Goal: Information Seeking & Learning: Check status

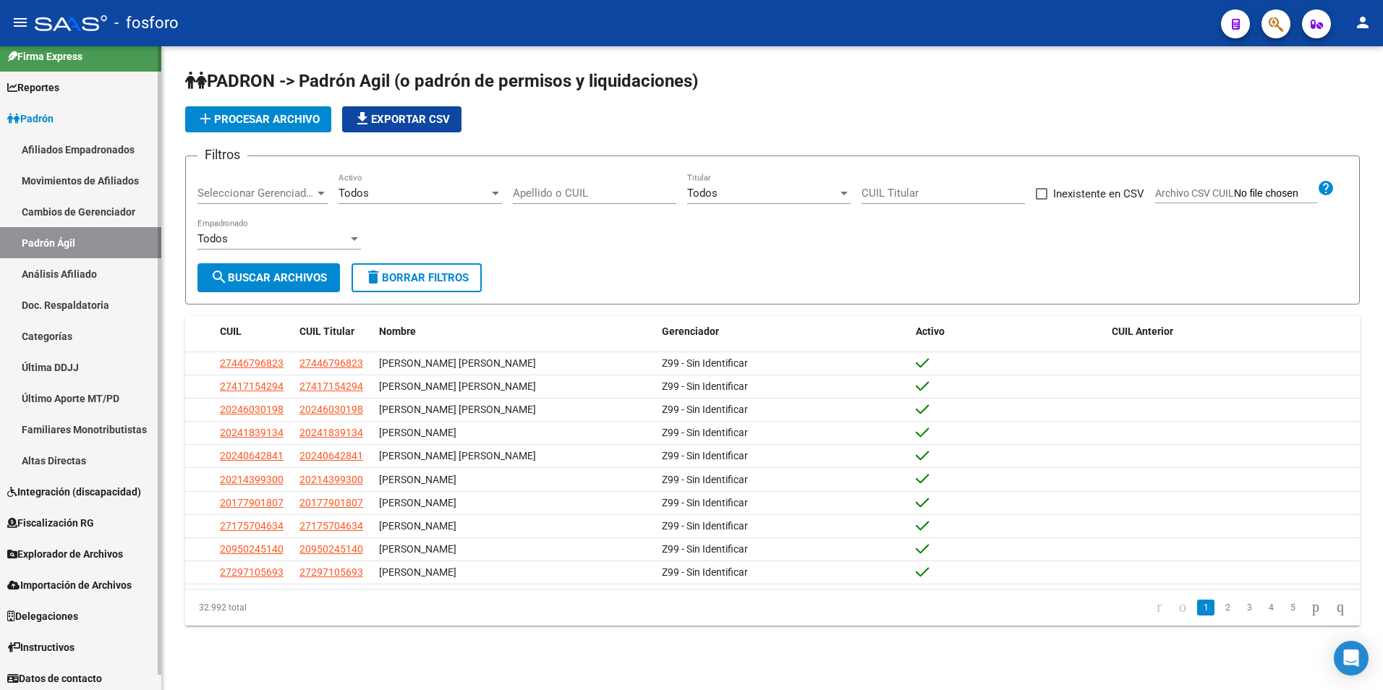
scroll to position [15, 0]
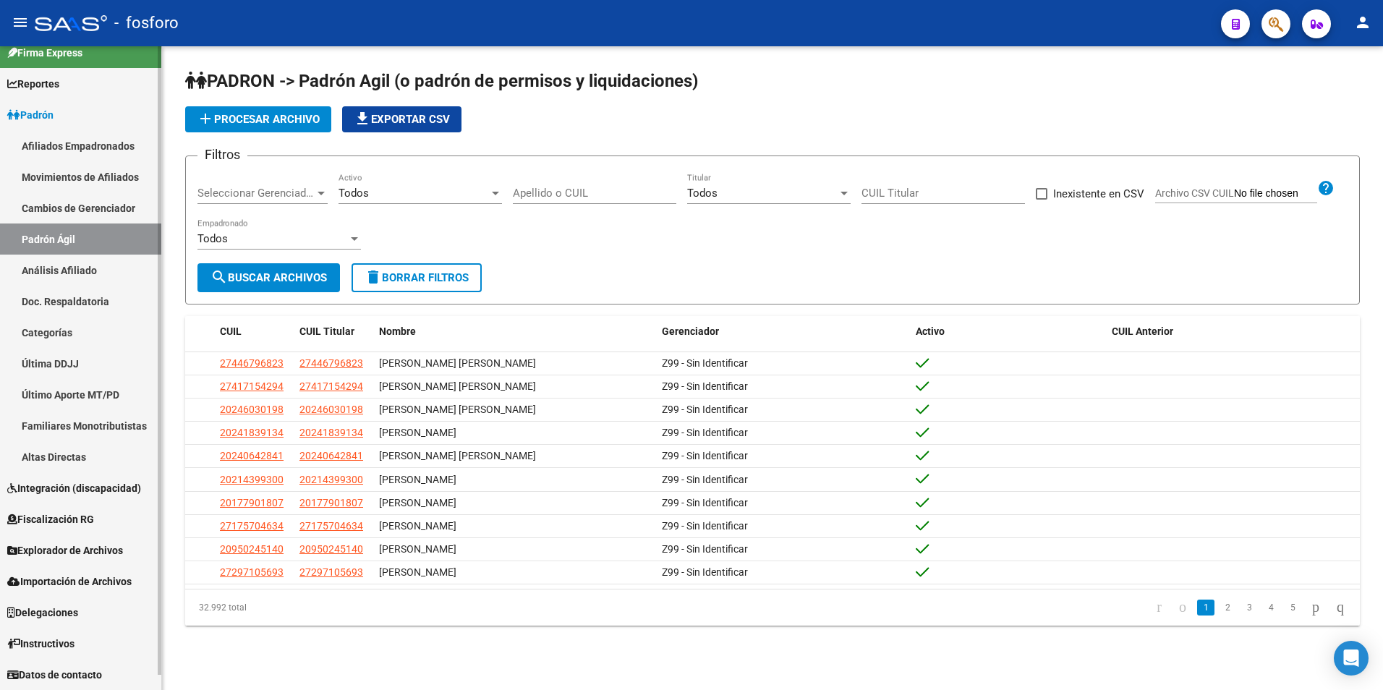
click at [64, 545] on span "Explorador de Archivos" at bounding box center [65, 551] width 116 height 16
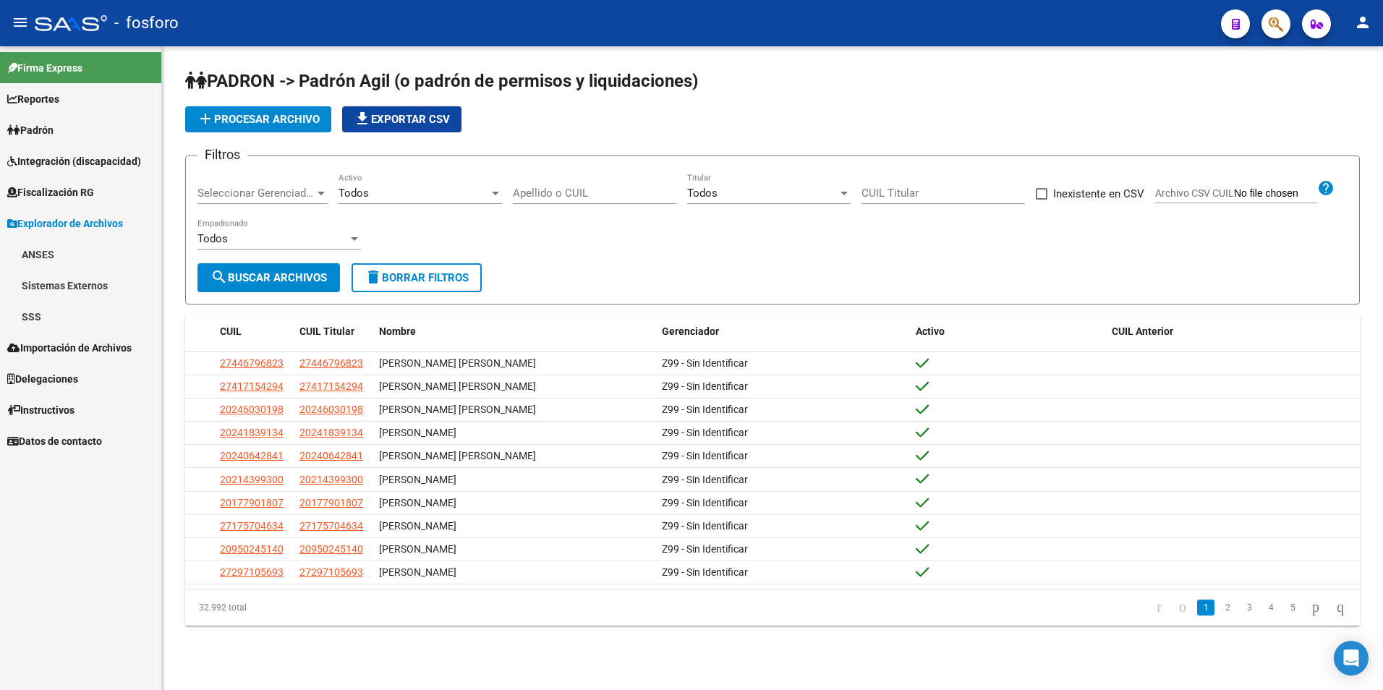
scroll to position [0, 0]
click at [67, 312] on link "SSS" at bounding box center [80, 316] width 161 height 31
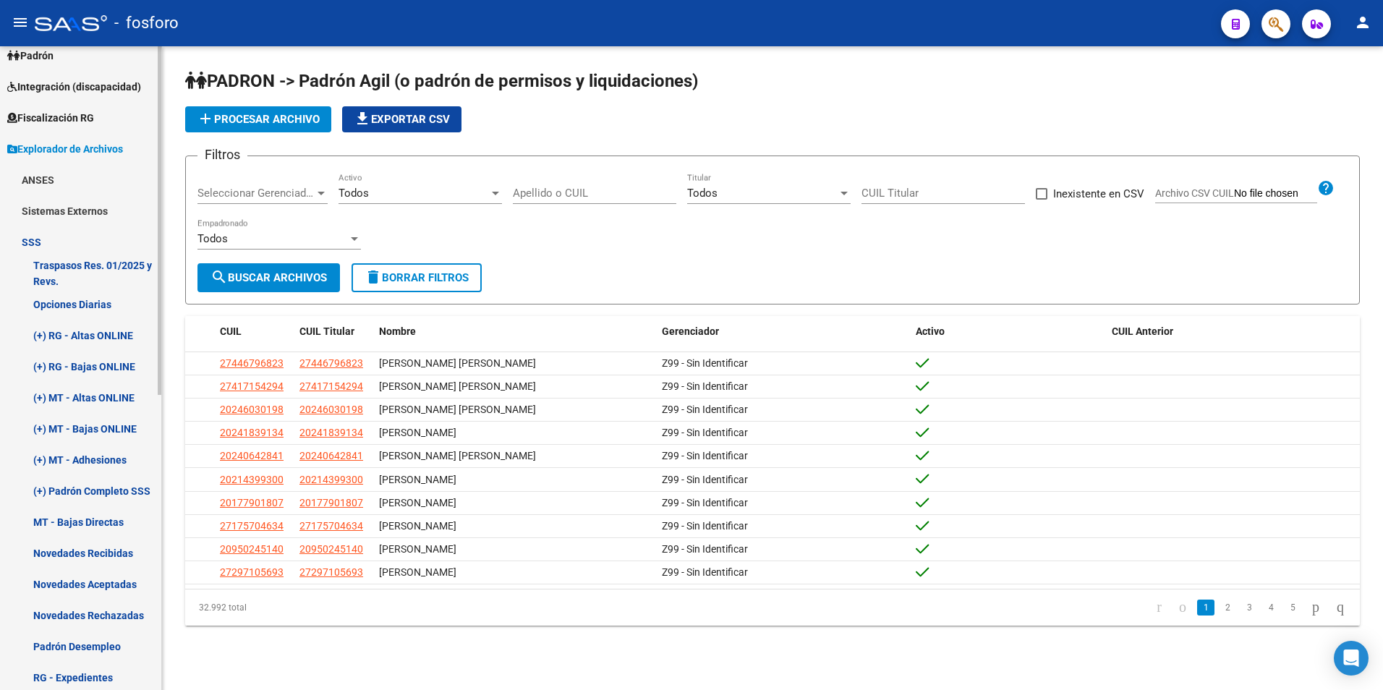
scroll to position [289, 0]
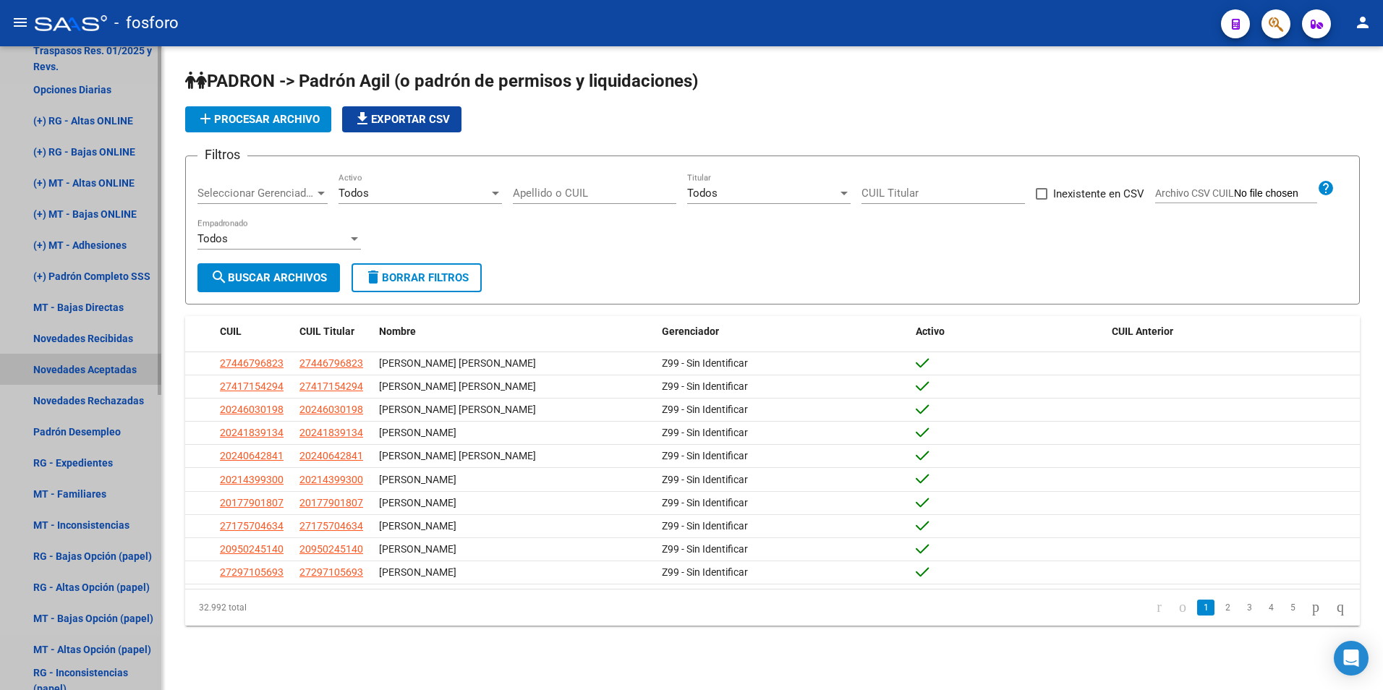
click at [97, 365] on link "Novedades Aceptadas" at bounding box center [80, 369] width 161 height 31
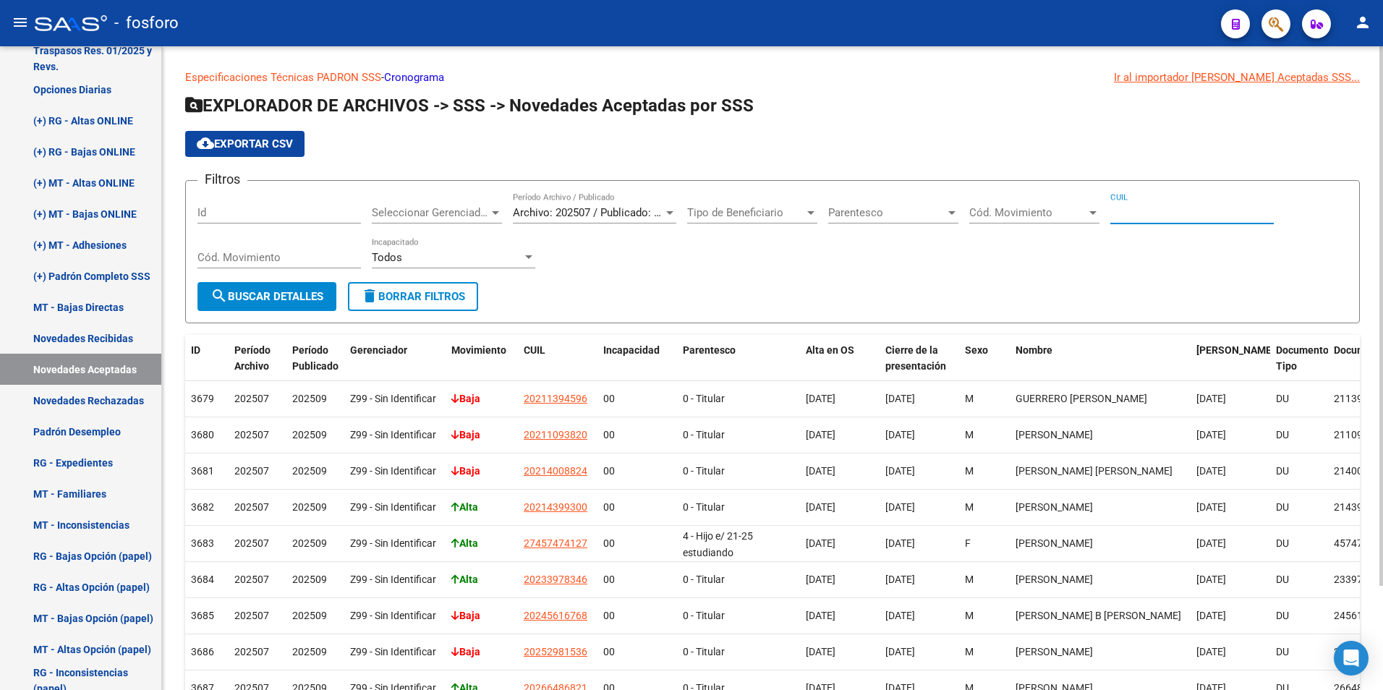
click at [1169, 213] on input "CUIL" at bounding box center [1193, 212] width 164 height 13
click at [310, 294] on span "search Buscar Detalles" at bounding box center [267, 296] width 113 height 13
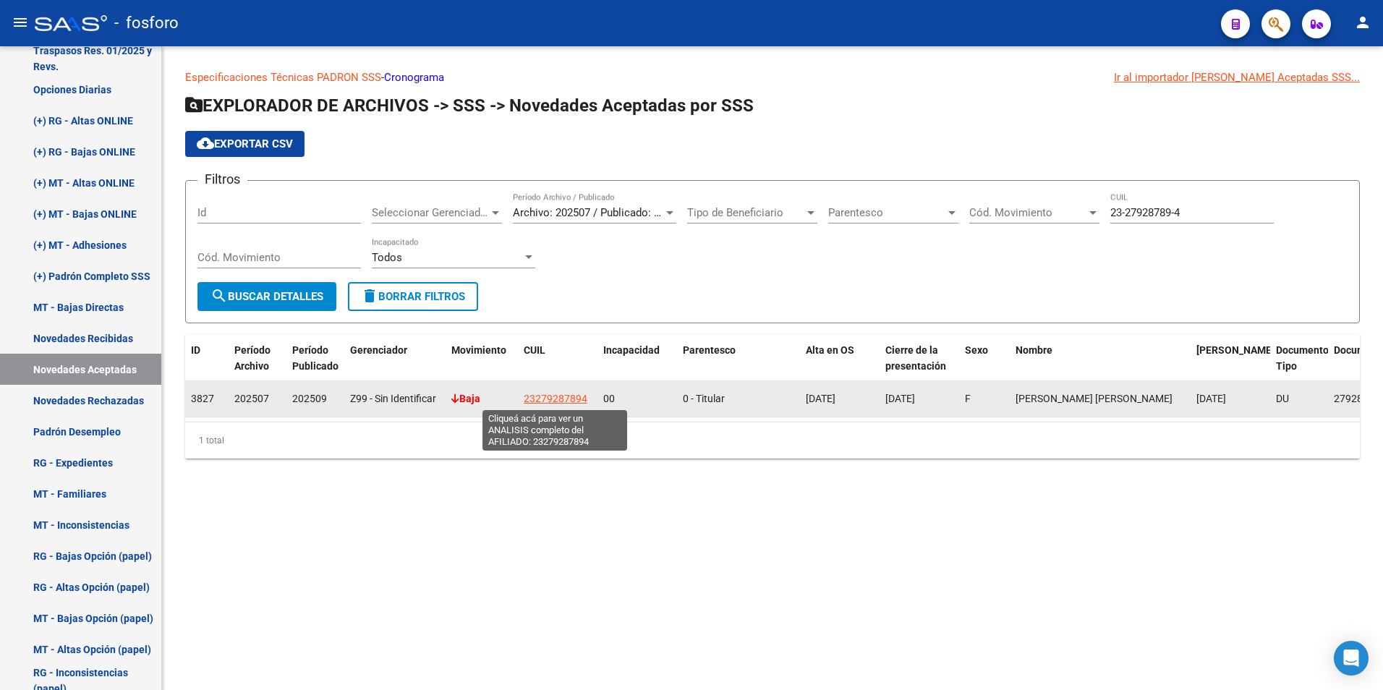
click at [544, 403] on span "23279287894" at bounding box center [556, 399] width 64 height 12
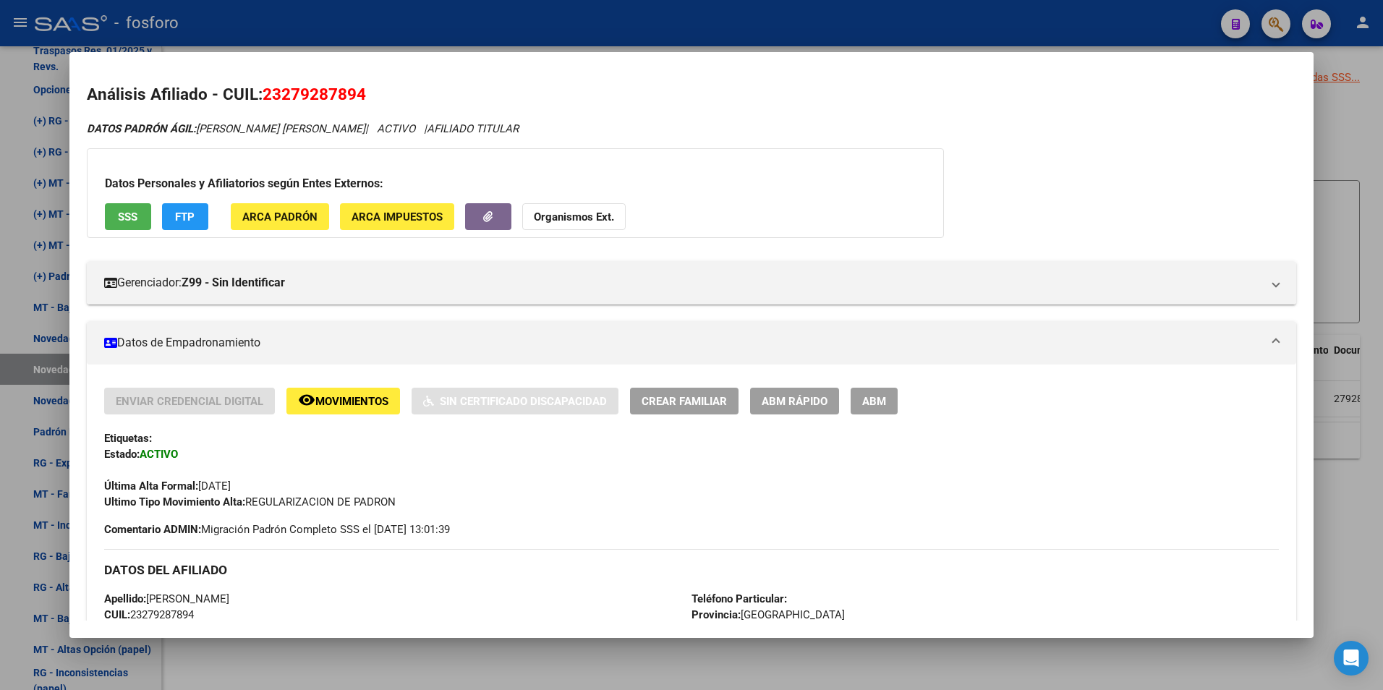
click at [340, 399] on span "Movimientos" at bounding box center [351, 401] width 73 height 13
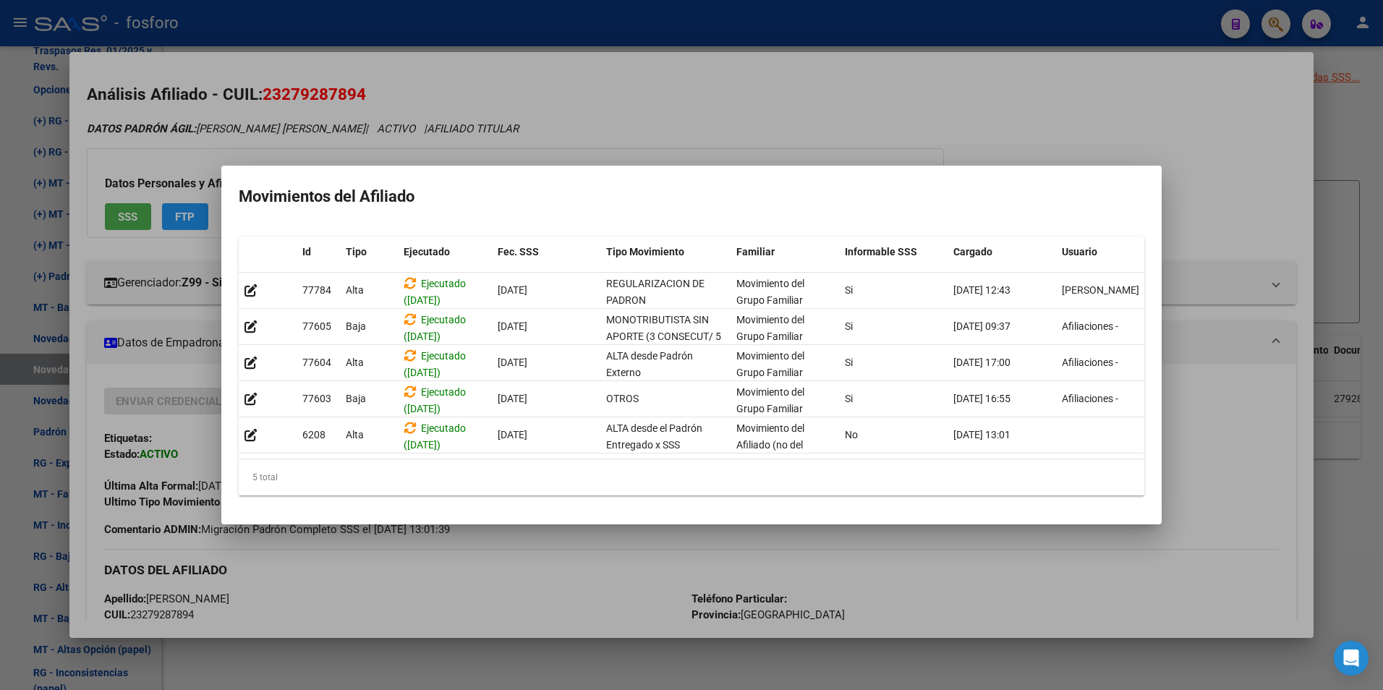
click at [610, 591] on div at bounding box center [691, 345] width 1383 height 690
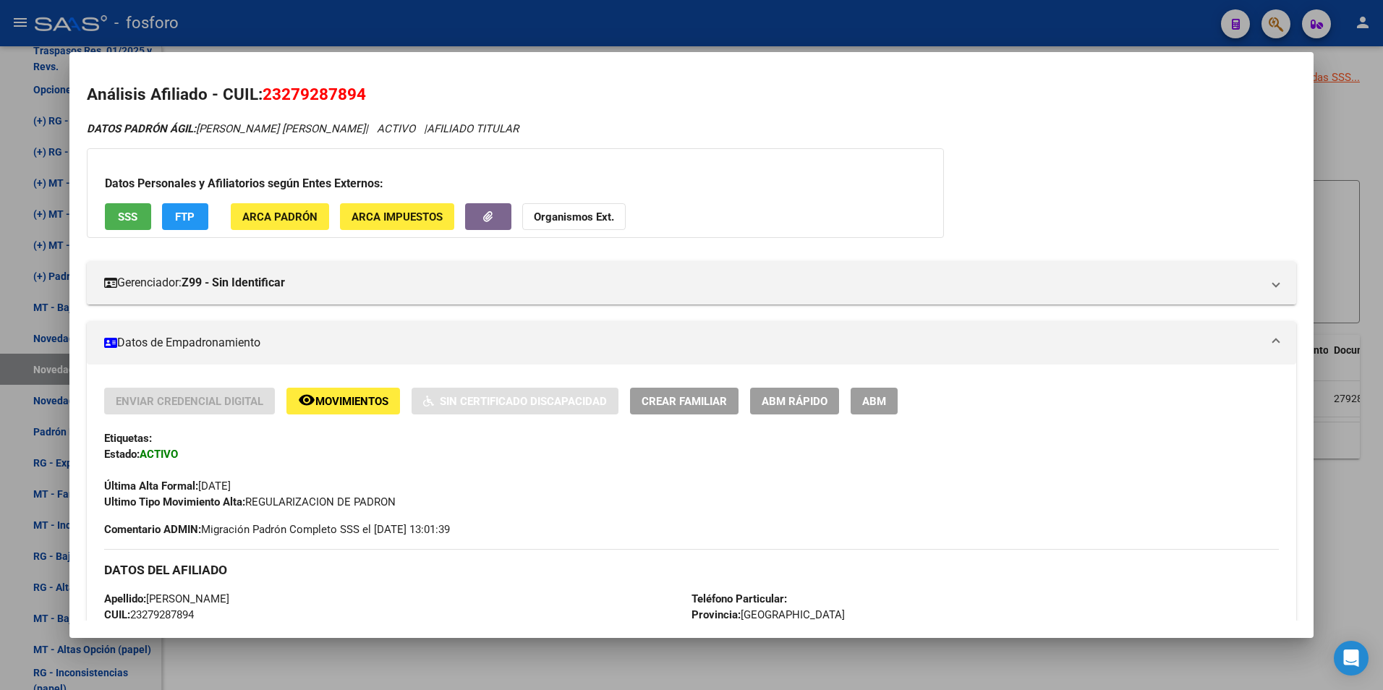
click at [377, 671] on div at bounding box center [691, 345] width 1383 height 690
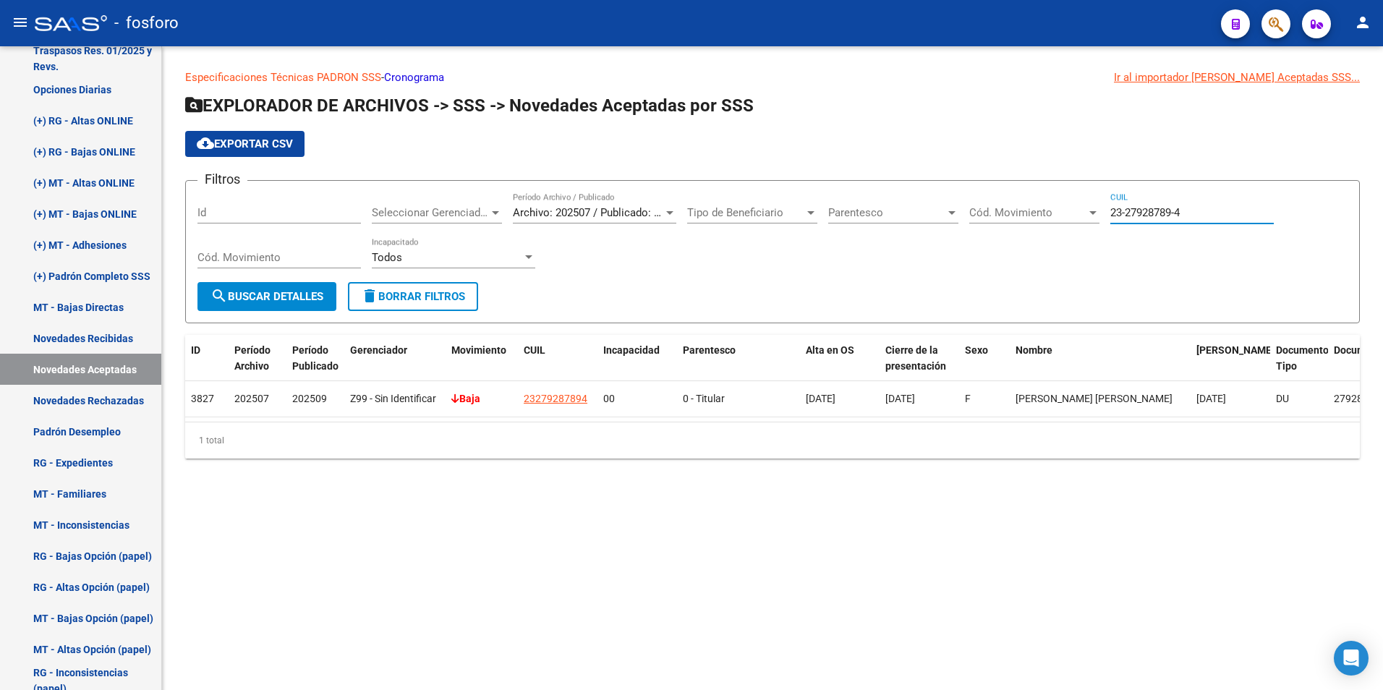
drag, startPoint x: 1195, startPoint y: 213, endPoint x: 1100, endPoint y: 224, distance: 95.3
click at [1100, 224] on div "Filtros Id Seleccionar Gerenciador Seleccionar Gerenciador Archivo: 202507 / Pu…" at bounding box center [773, 237] width 1150 height 90
type input "27-25315659-2"
click at [272, 292] on span "search Buscar Detalles" at bounding box center [267, 296] width 113 height 13
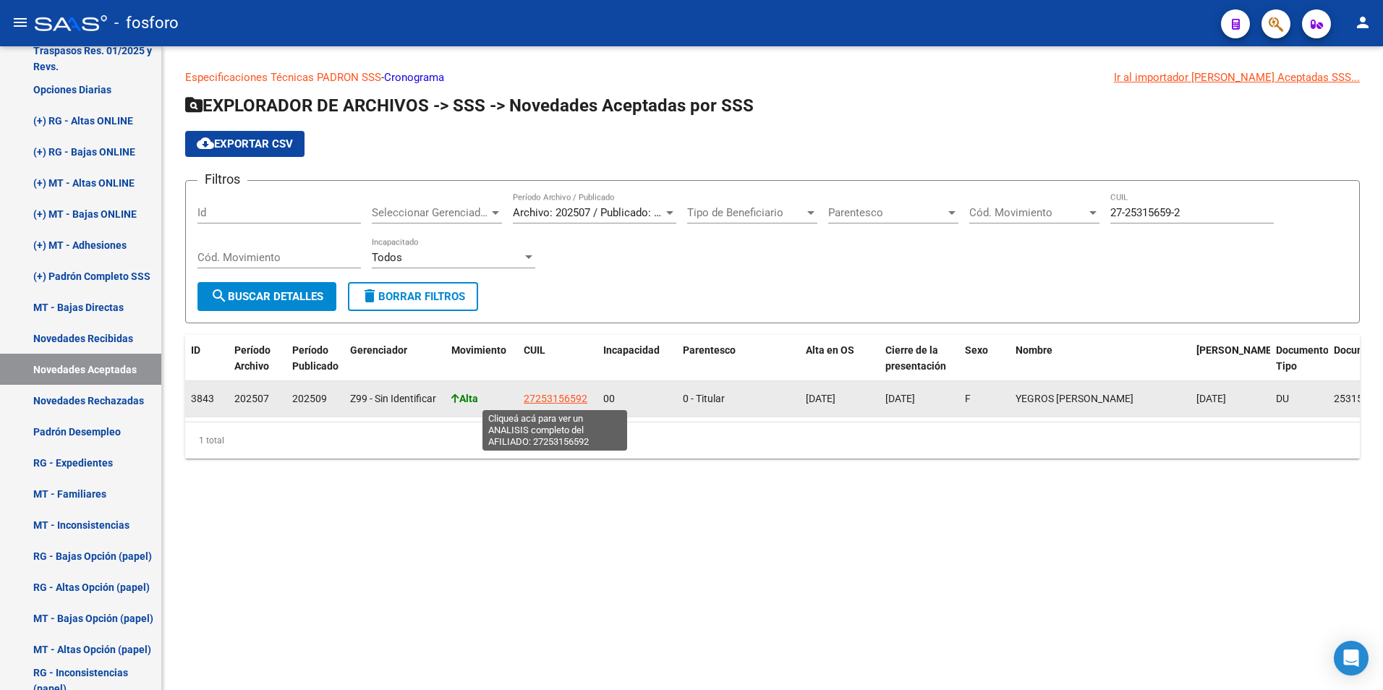
click at [553, 396] on span "27253156592" at bounding box center [556, 399] width 64 height 12
type textarea "27253156592"
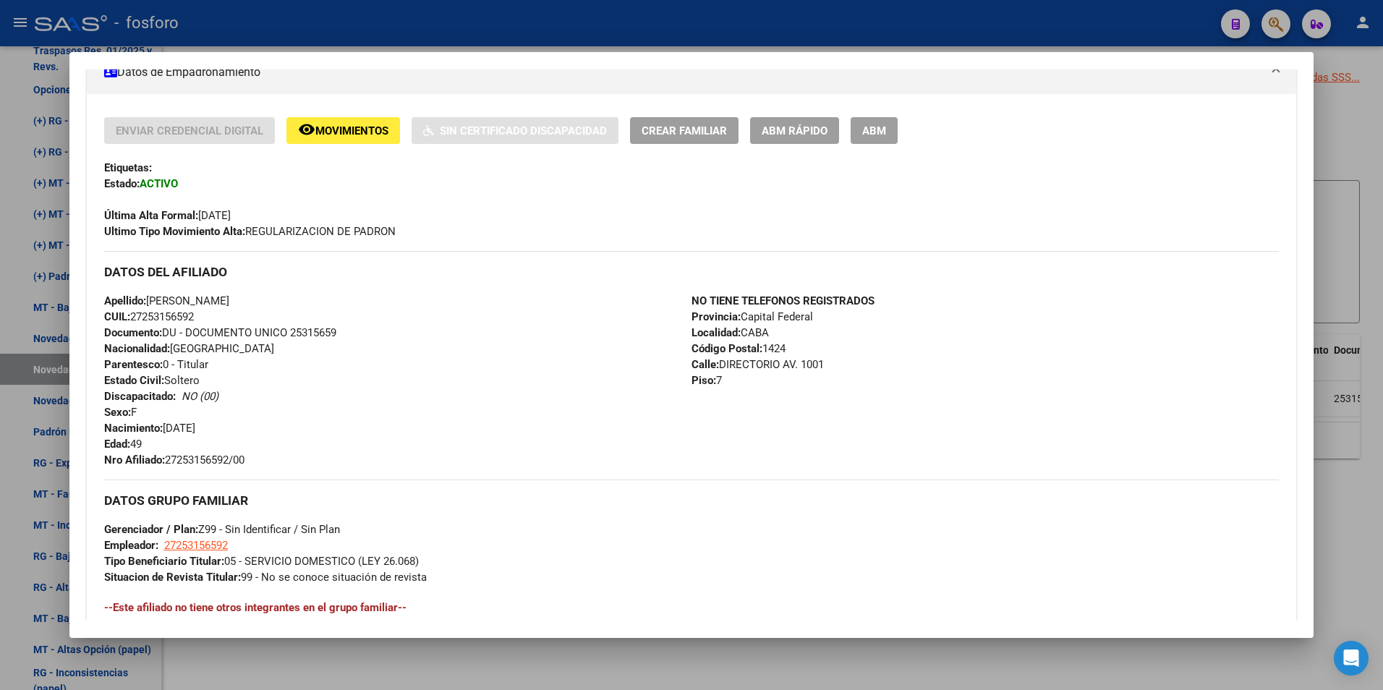
scroll to position [145, 0]
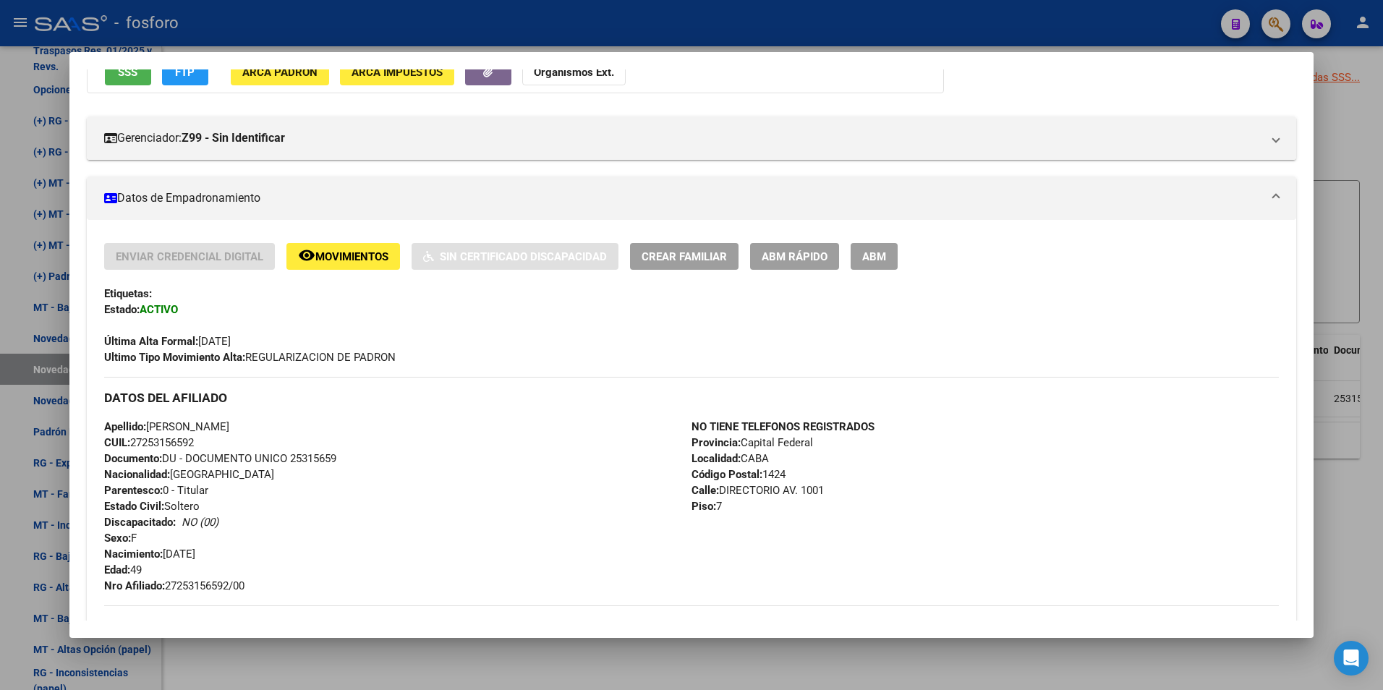
click at [349, 253] on span "Movimientos" at bounding box center [351, 256] width 73 height 13
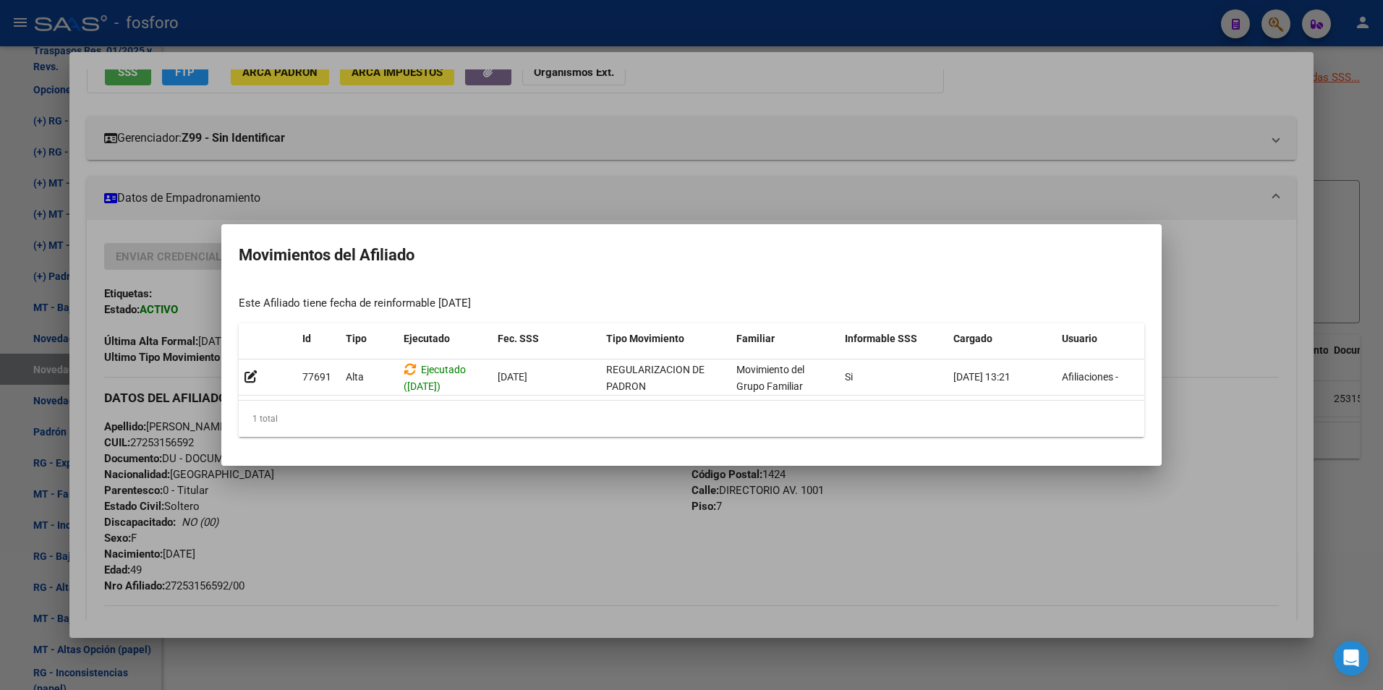
click at [397, 535] on div at bounding box center [691, 345] width 1383 height 690
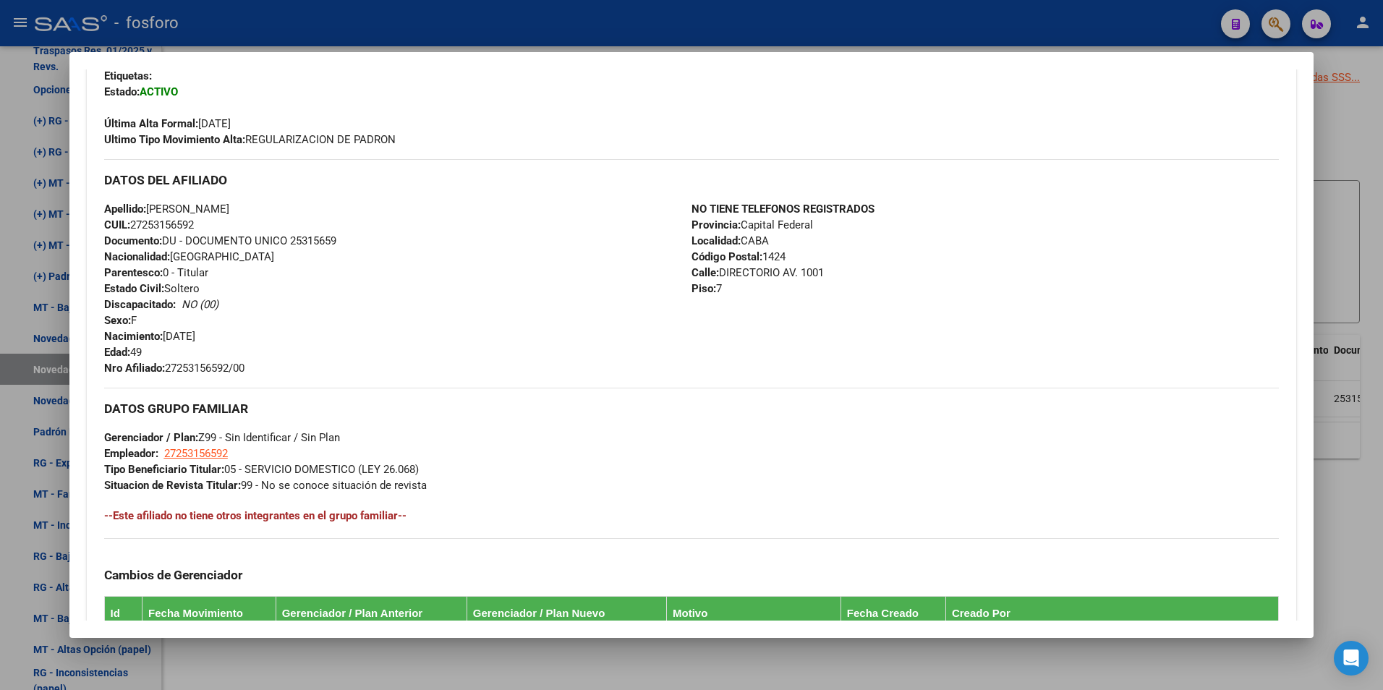
scroll to position [217, 0]
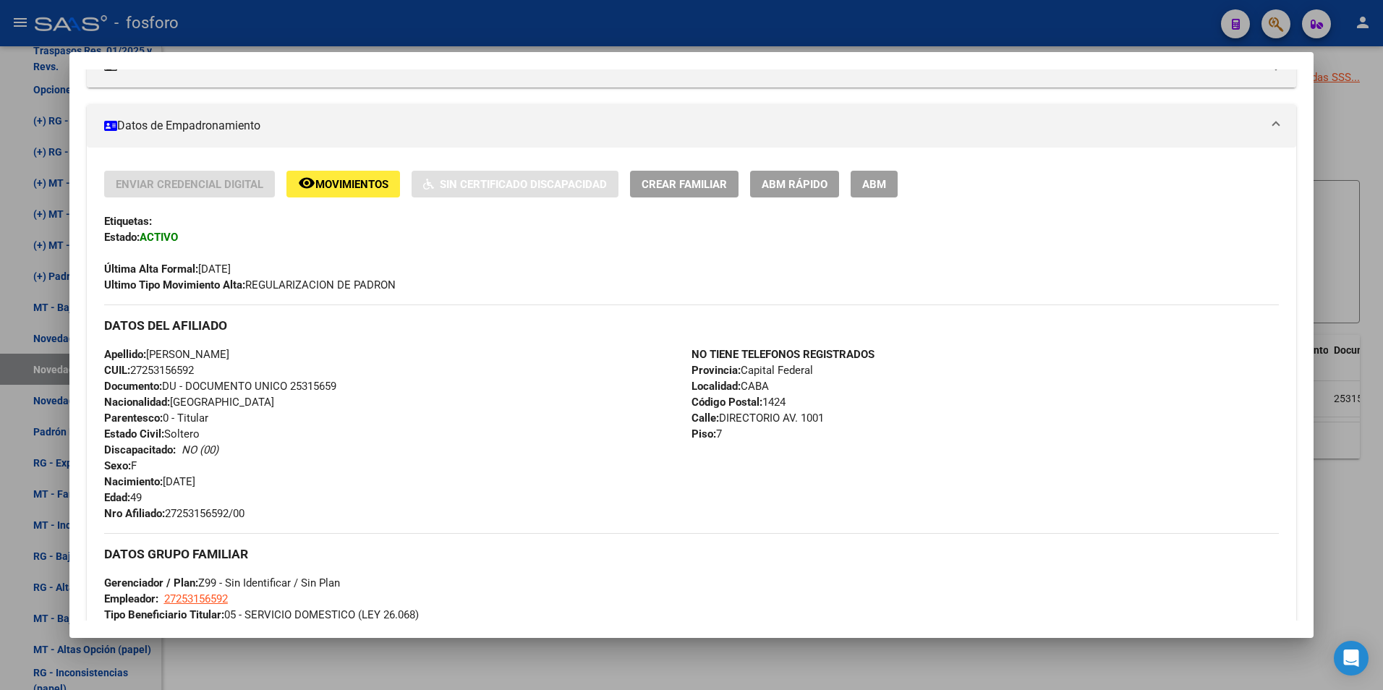
click at [570, 669] on div at bounding box center [691, 345] width 1383 height 690
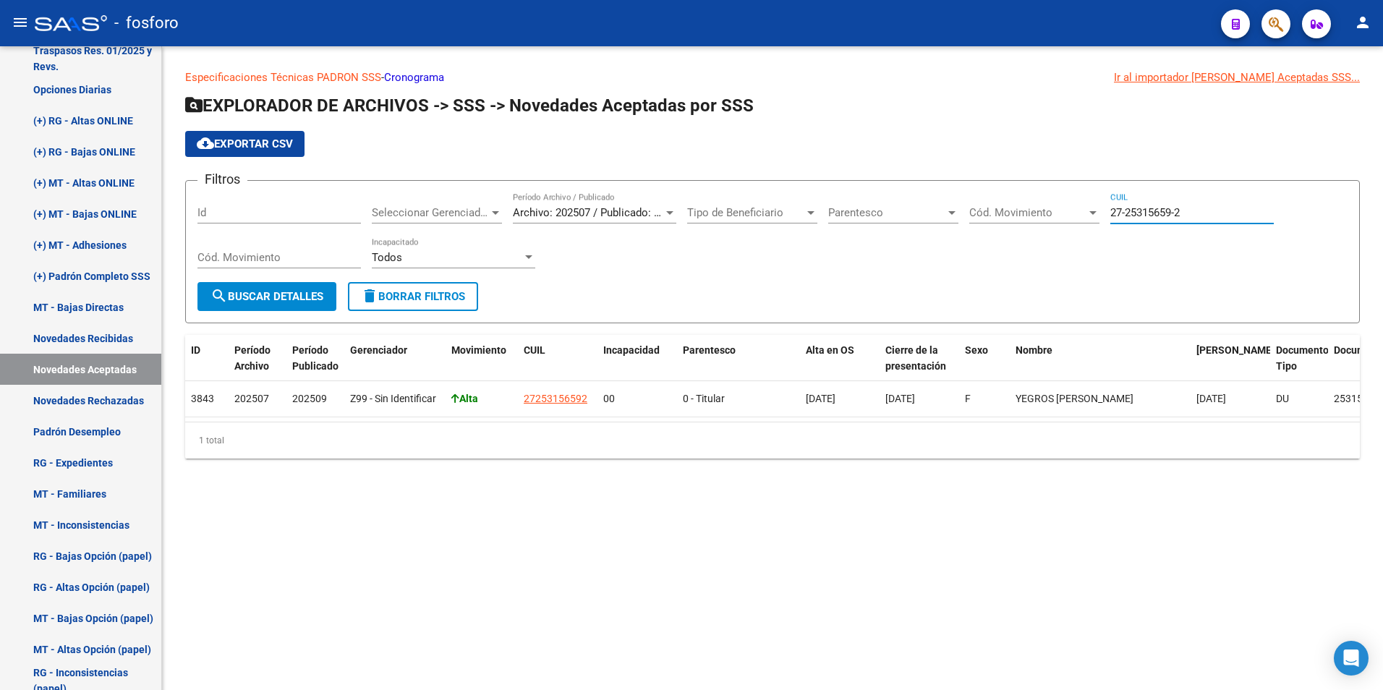
drag, startPoint x: 1111, startPoint y: 214, endPoint x: 1189, endPoint y: 214, distance: 78.1
click at [1189, 214] on input "27-25315659-2" at bounding box center [1193, 212] width 164 height 13
click at [647, 211] on span "Archivo: 202507 / Publicado: 202509" at bounding box center [601, 212] width 176 height 13
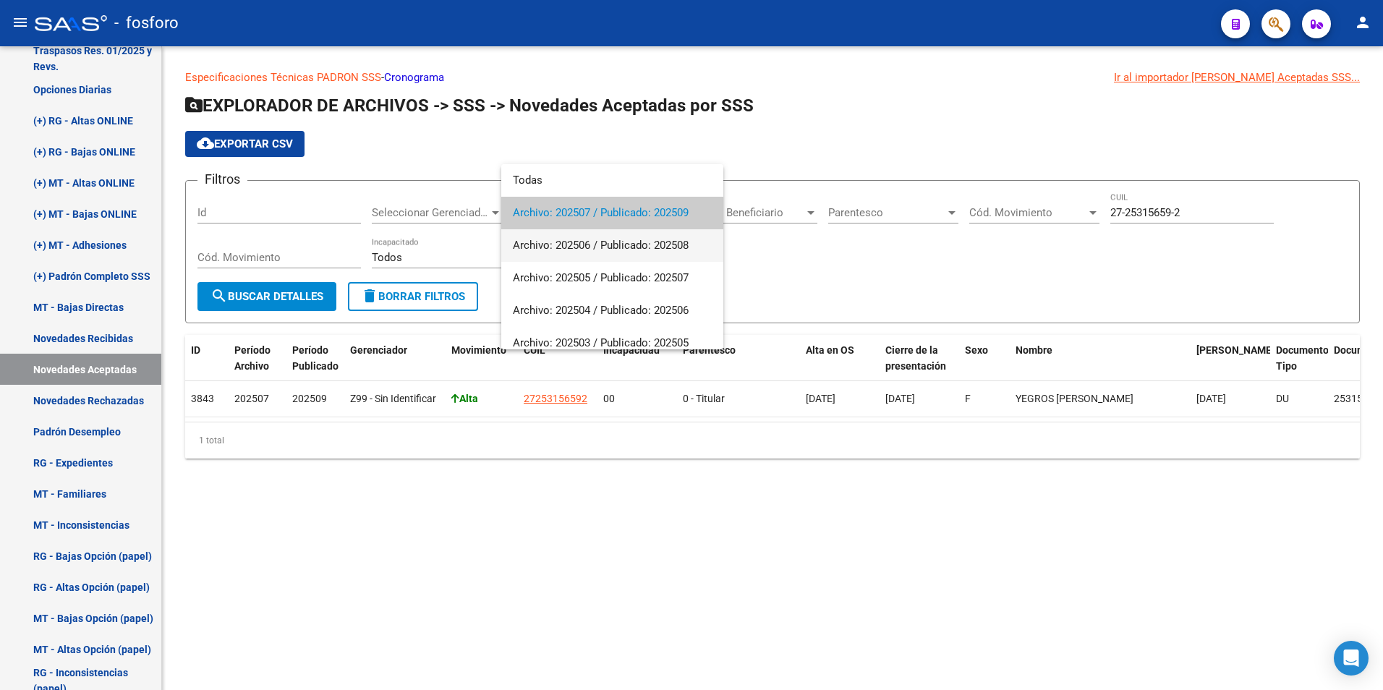
click at [608, 253] on span "Archivo: 202506 / Publicado: 202508" at bounding box center [612, 245] width 199 height 33
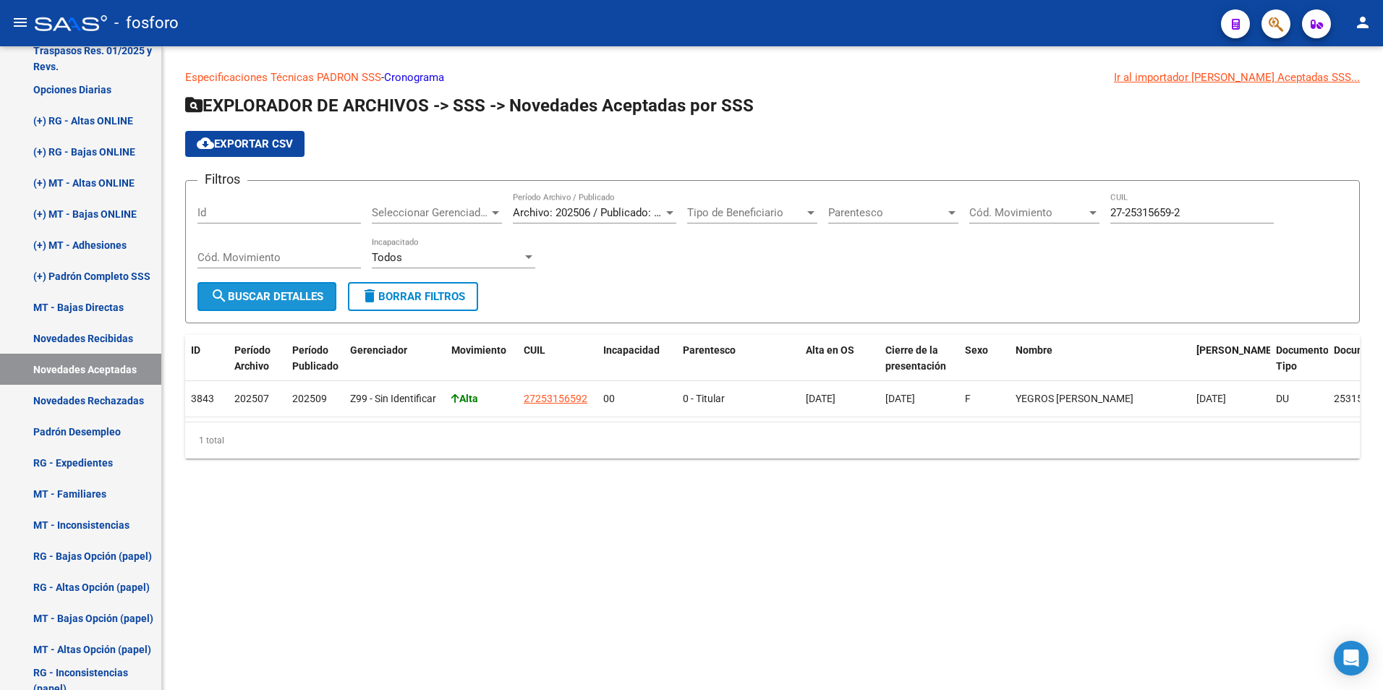
click at [277, 292] on span "search Buscar Detalles" at bounding box center [267, 296] width 113 height 13
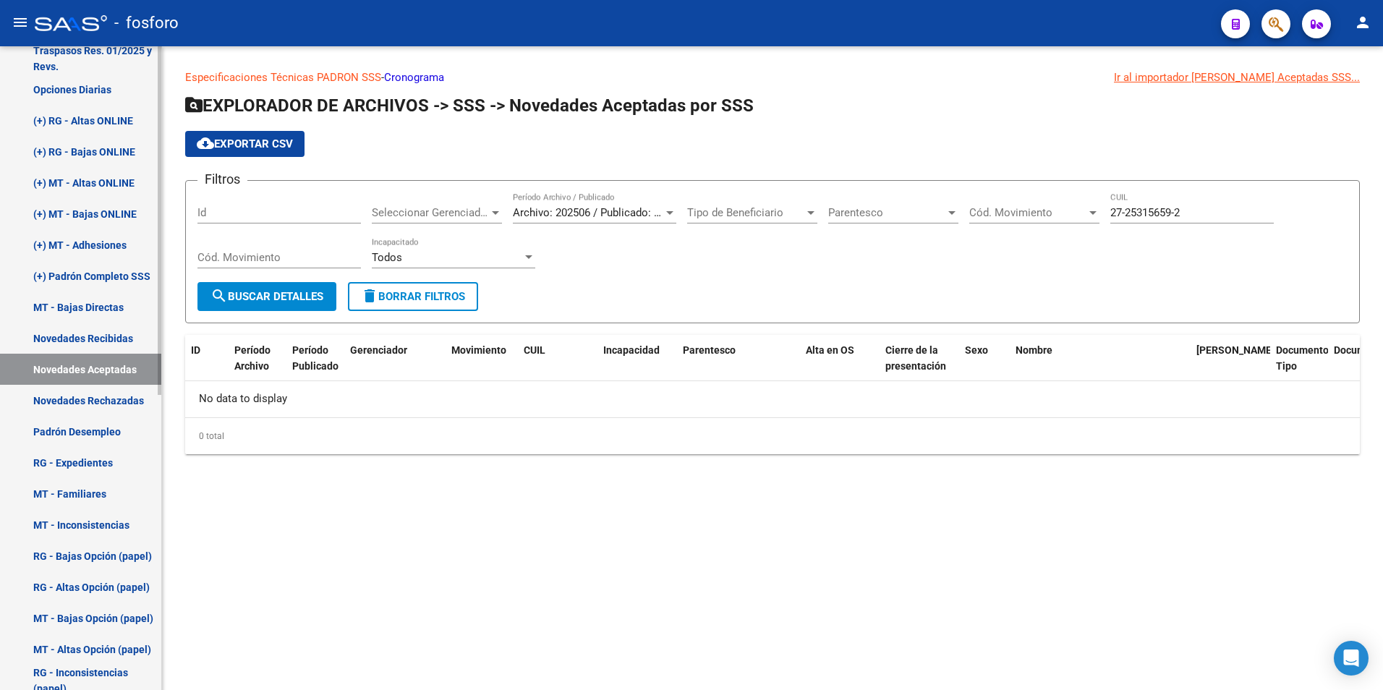
click at [115, 401] on link "Novedades Rechazadas" at bounding box center [80, 400] width 161 height 31
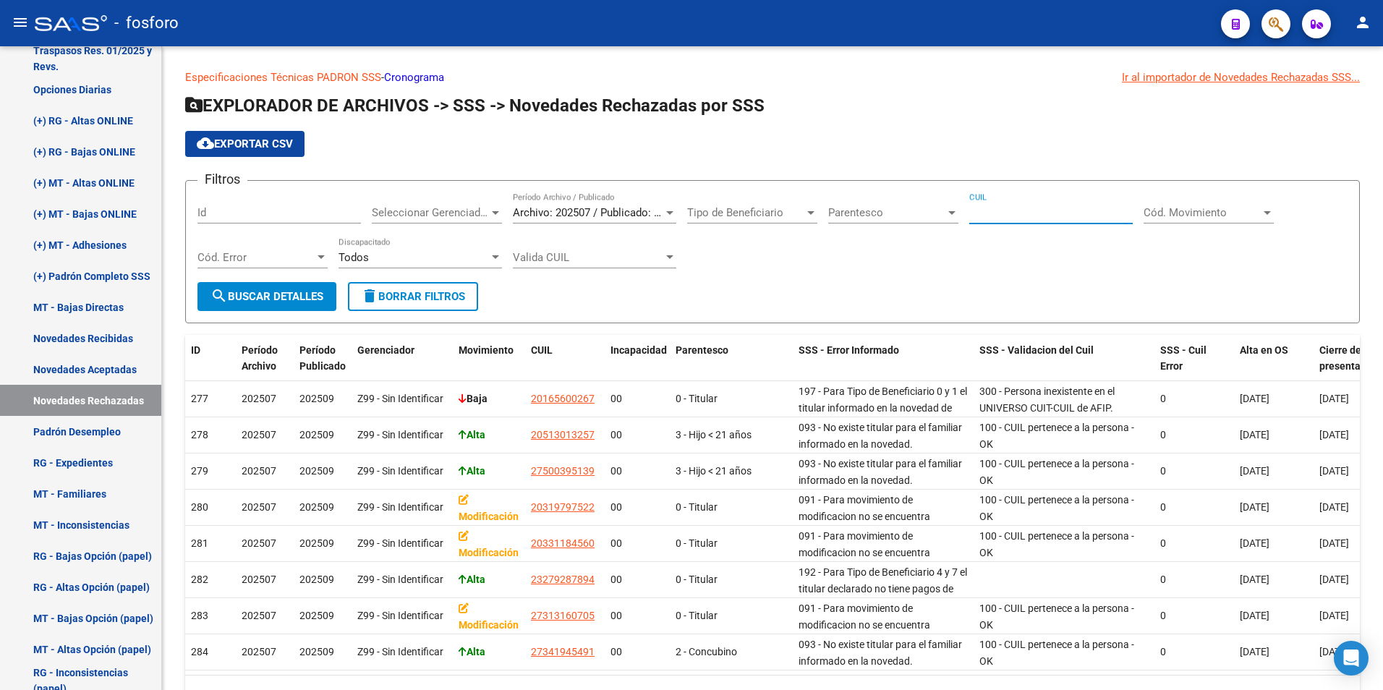
click at [1056, 217] on input "CUIL" at bounding box center [1052, 212] width 164 height 13
paste input "27-25315659-2"
type input "27-25315659-2"
click at [247, 294] on span "search Buscar Detalles" at bounding box center [267, 296] width 113 height 13
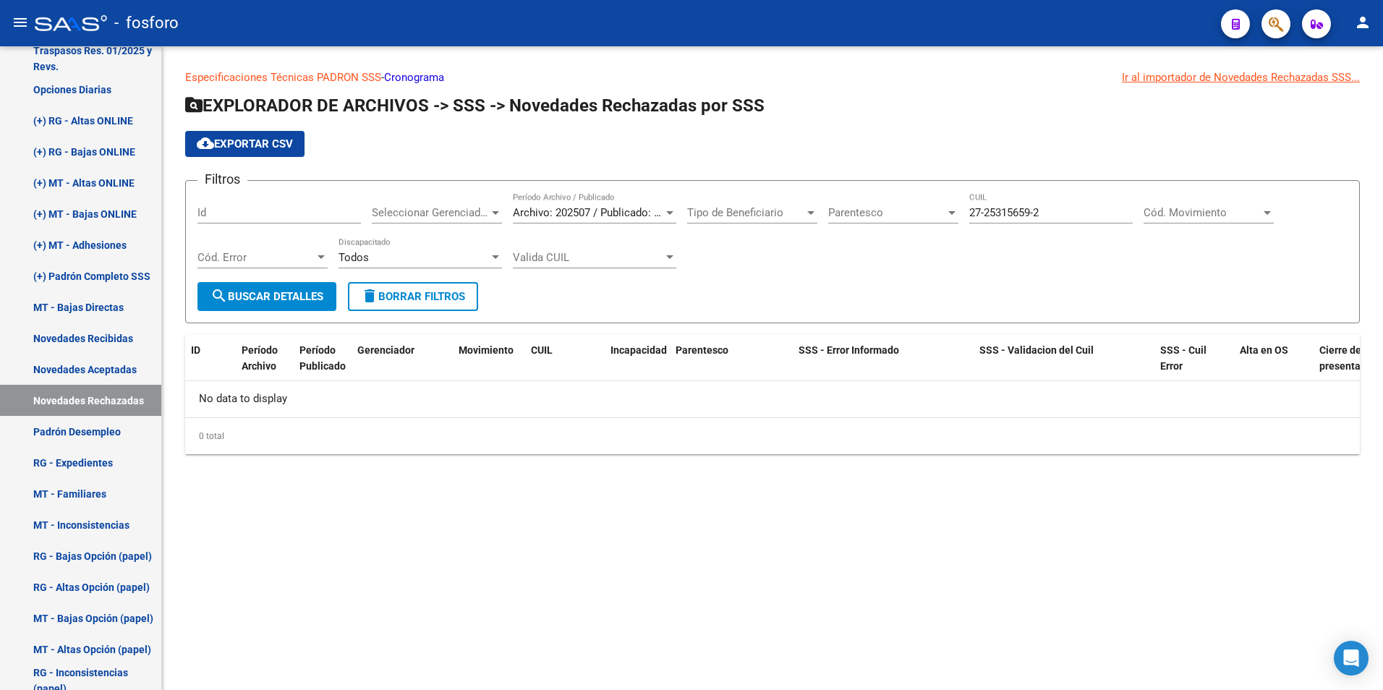
click at [614, 203] on div "Archivo: 202507 / Publicado: 202509 Período Archivo / Publicado" at bounding box center [595, 207] width 164 height 31
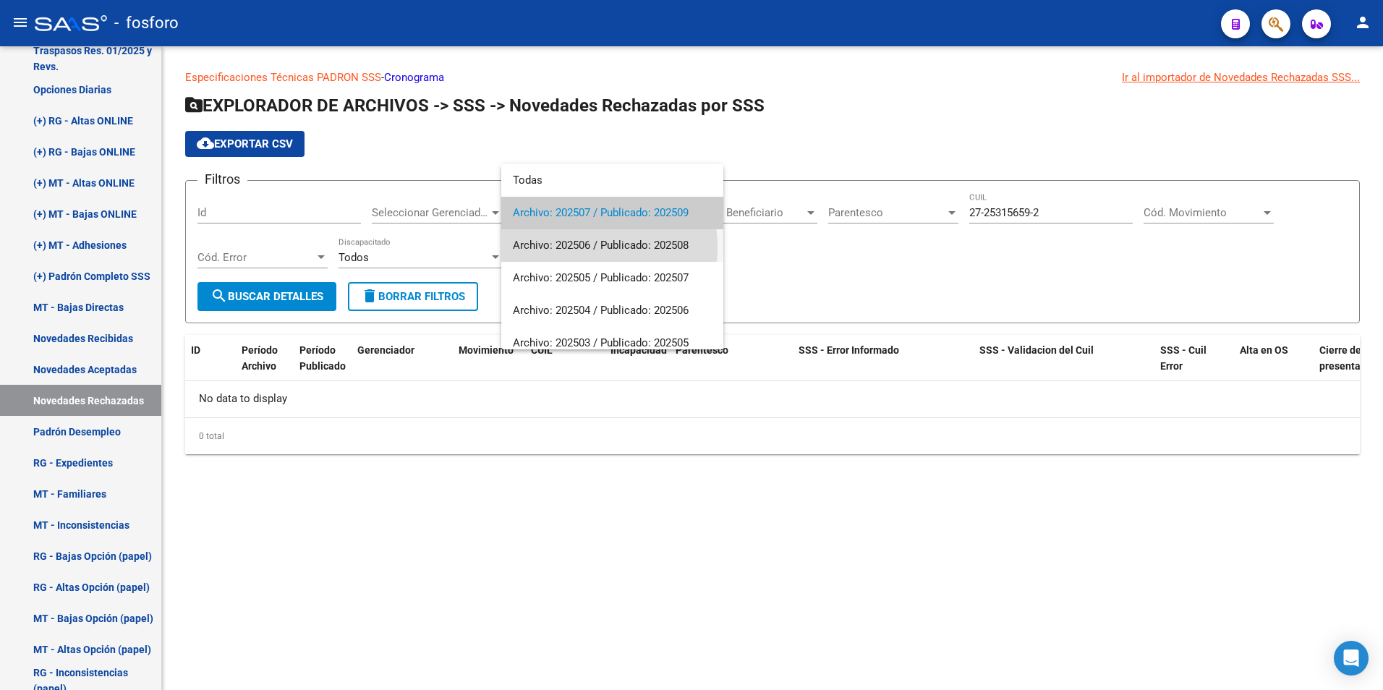
click at [578, 247] on span "Archivo: 202506 / Publicado: 202508" at bounding box center [612, 245] width 199 height 33
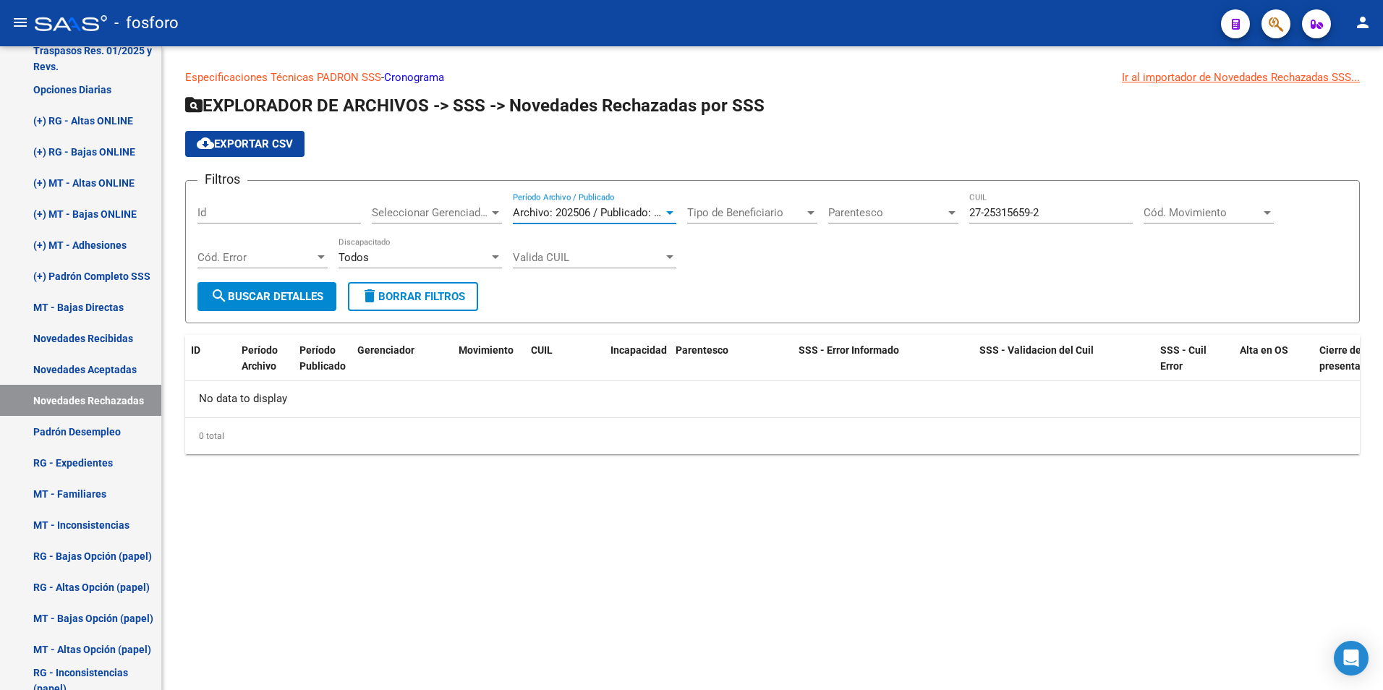
click at [282, 292] on span "search Buscar Detalles" at bounding box center [267, 296] width 113 height 13
click at [655, 220] on div "Archivo: 202506 / Publicado: 202508 Período Archivo / Publicado" at bounding box center [595, 207] width 164 height 31
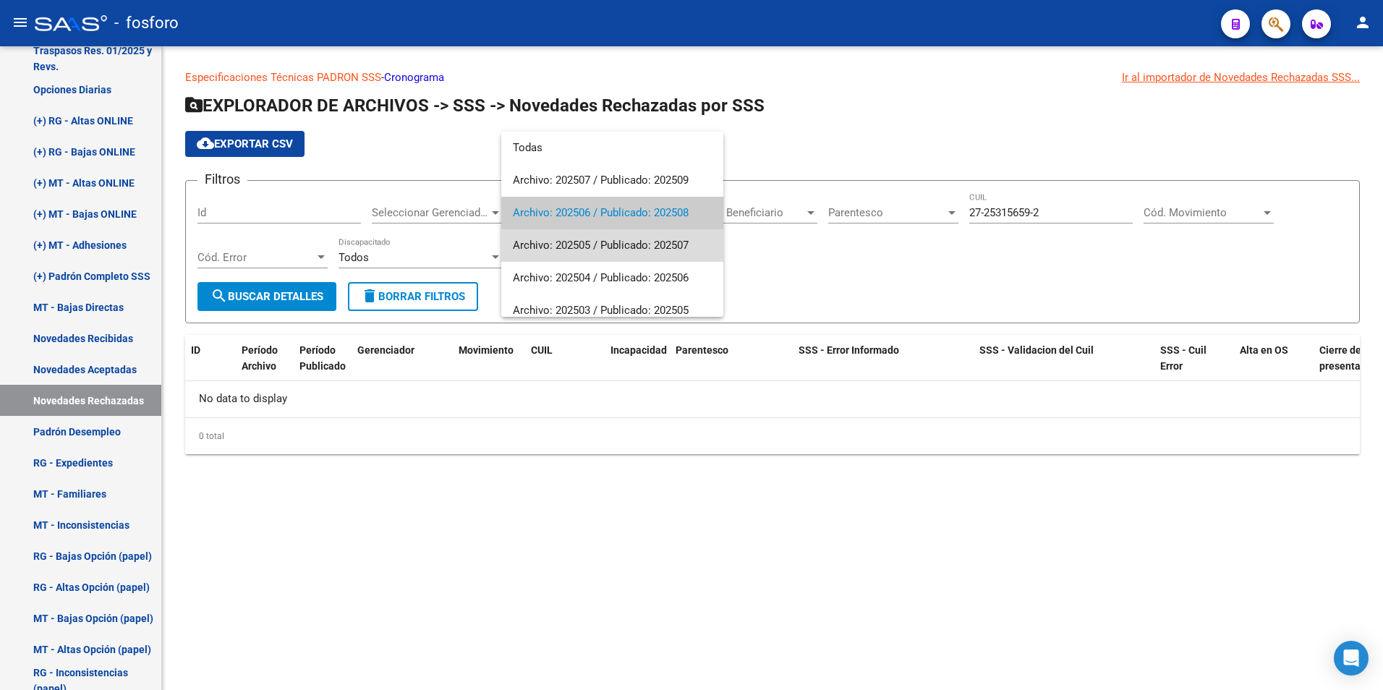
click at [639, 237] on span "Archivo: 202505 / Publicado: 202507" at bounding box center [612, 245] width 199 height 33
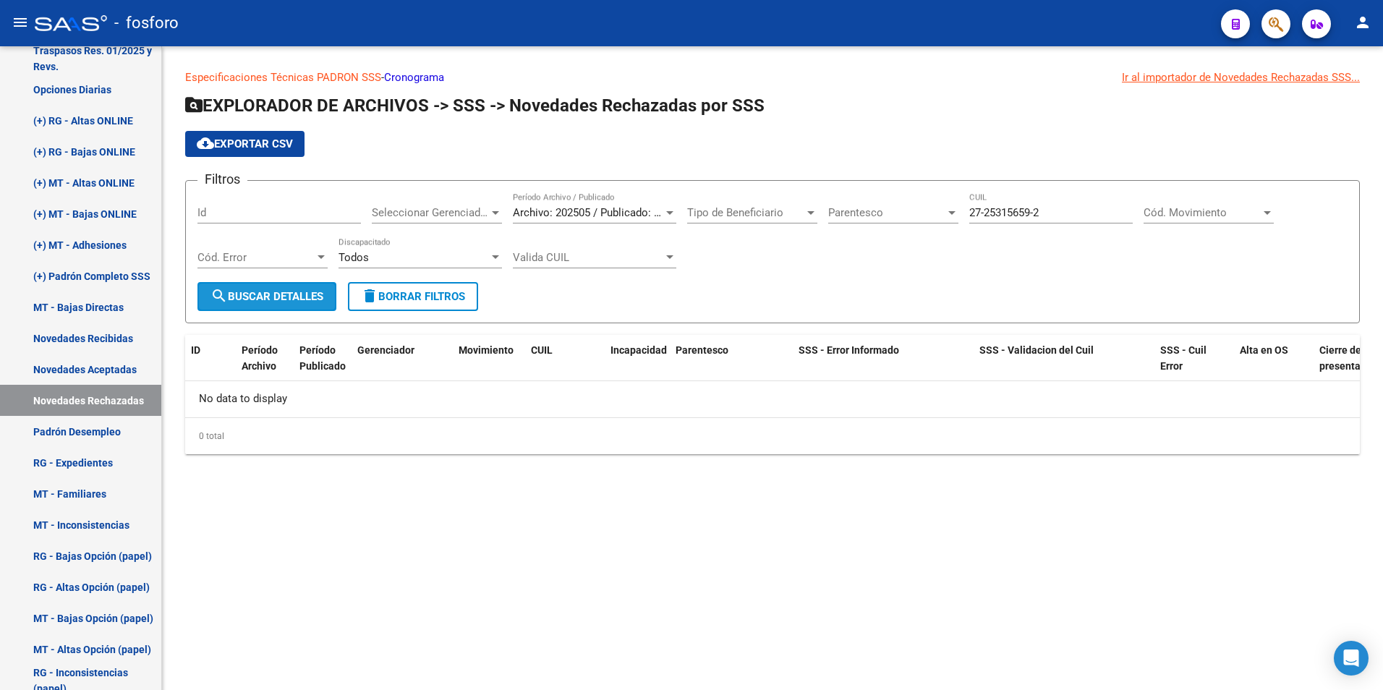
click at [276, 294] on span "search Buscar Detalles" at bounding box center [267, 296] width 113 height 13
click at [101, 337] on link "Novedades Recibidas" at bounding box center [80, 338] width 161 height 31
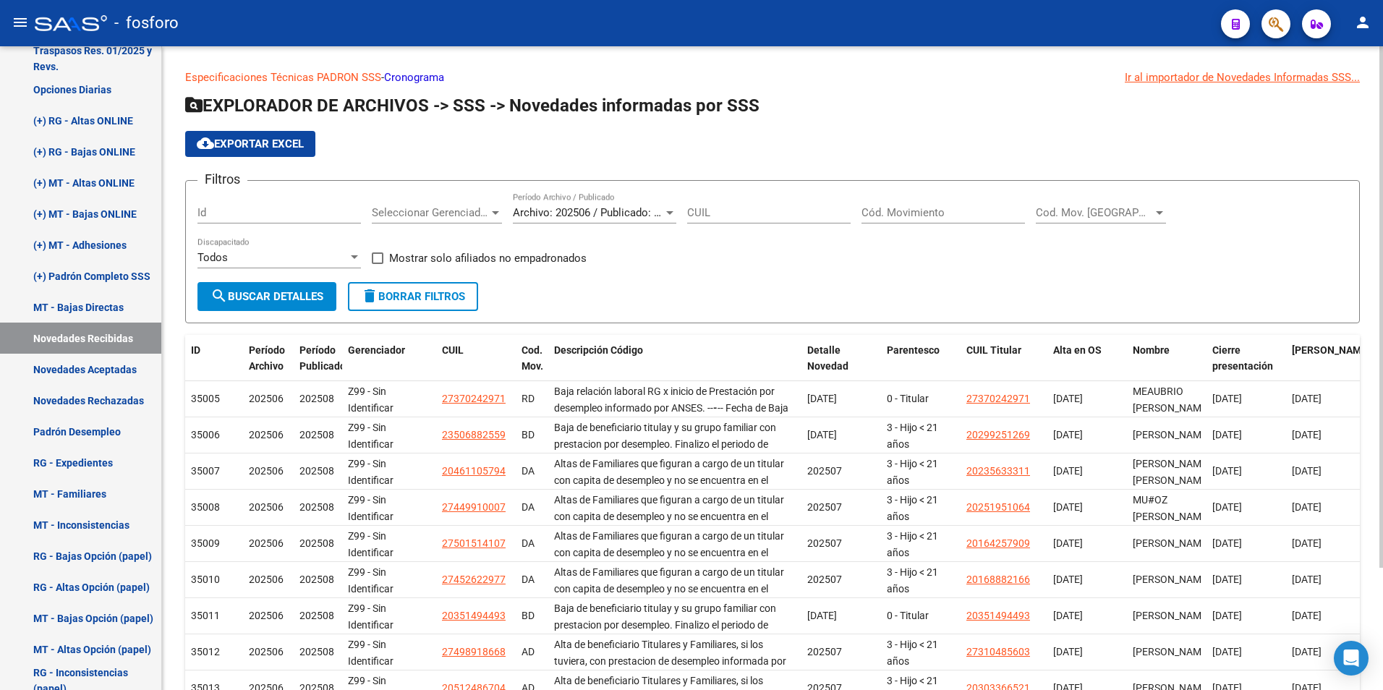
click at [670, 211] on div at bounding box center [669, 213] width 7 height 4
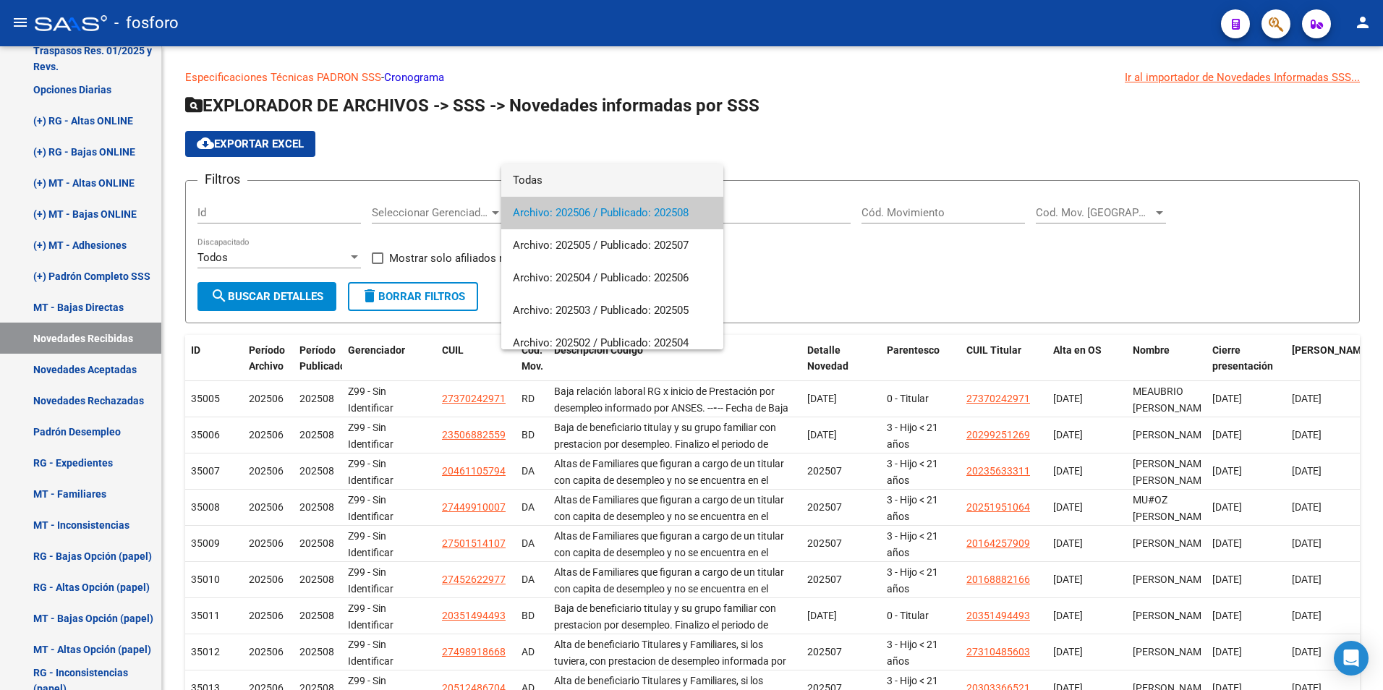
click at [561, 182] on span "Todas" at bounding box center [612, 180] width 199 height 33
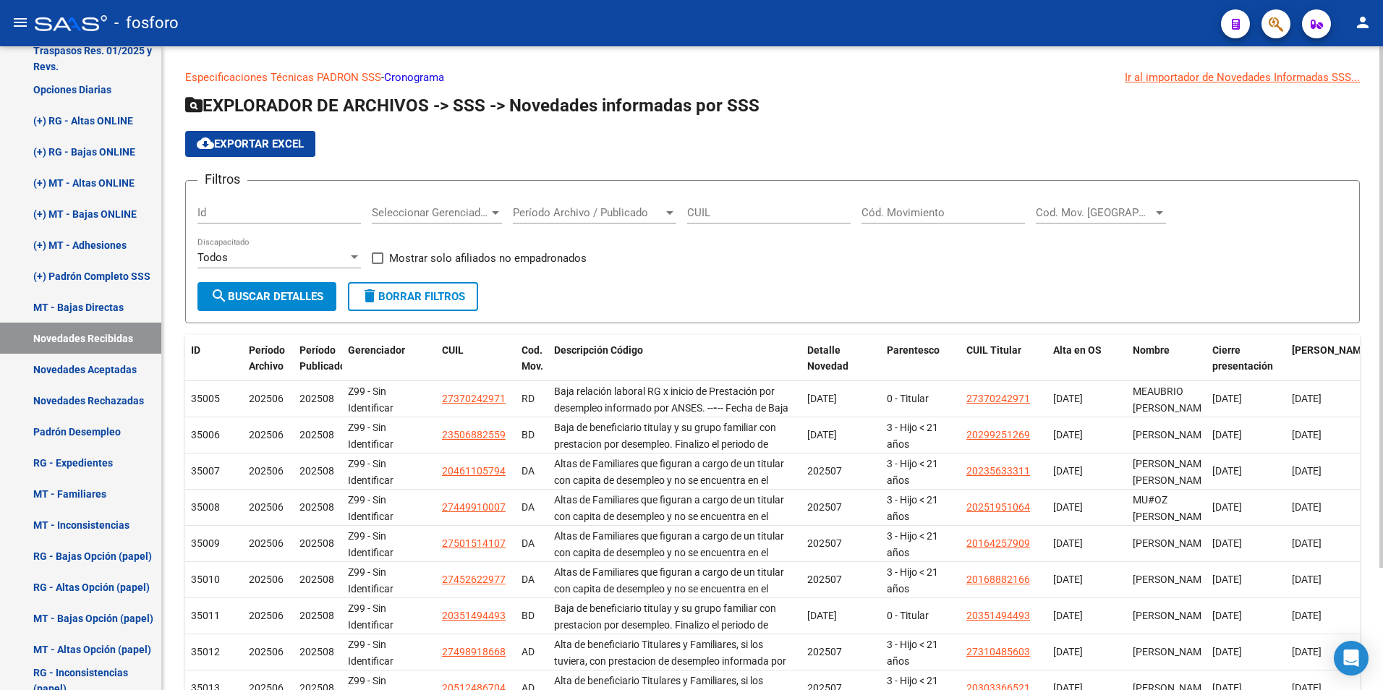
click at [750, 221] on div "CUIL" at bounding box center [769, 207] width 164 height 31
click at [755, 218] on input "CUIL" at bounding box center [769, 212] width 164 height 13
paste input "27-25315659-2"
type input "27-25315659-2"
click at [294, 294] on span "search Buscar Detalles" at bounding box center [267, 296] width 113 height 13
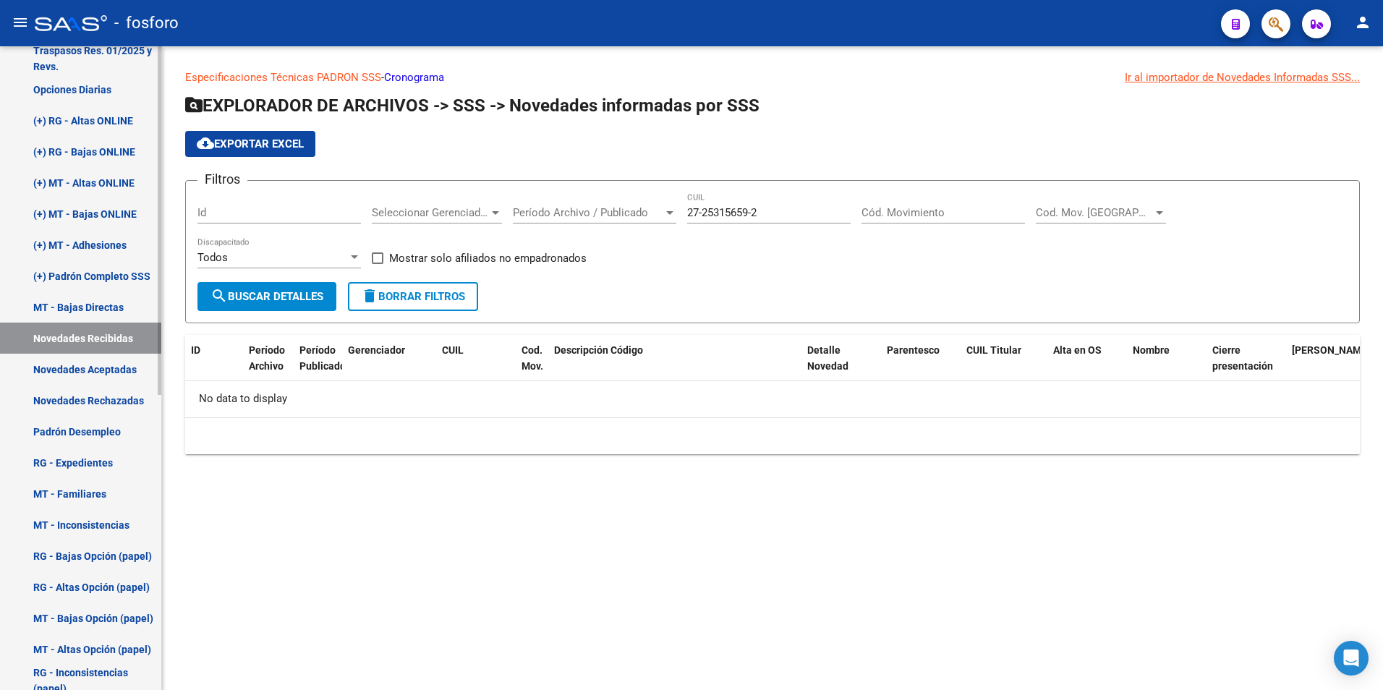
click at [104, 394] on link "Novedades Rechazadas" at bounding box center [80, 400] width 161 height 31
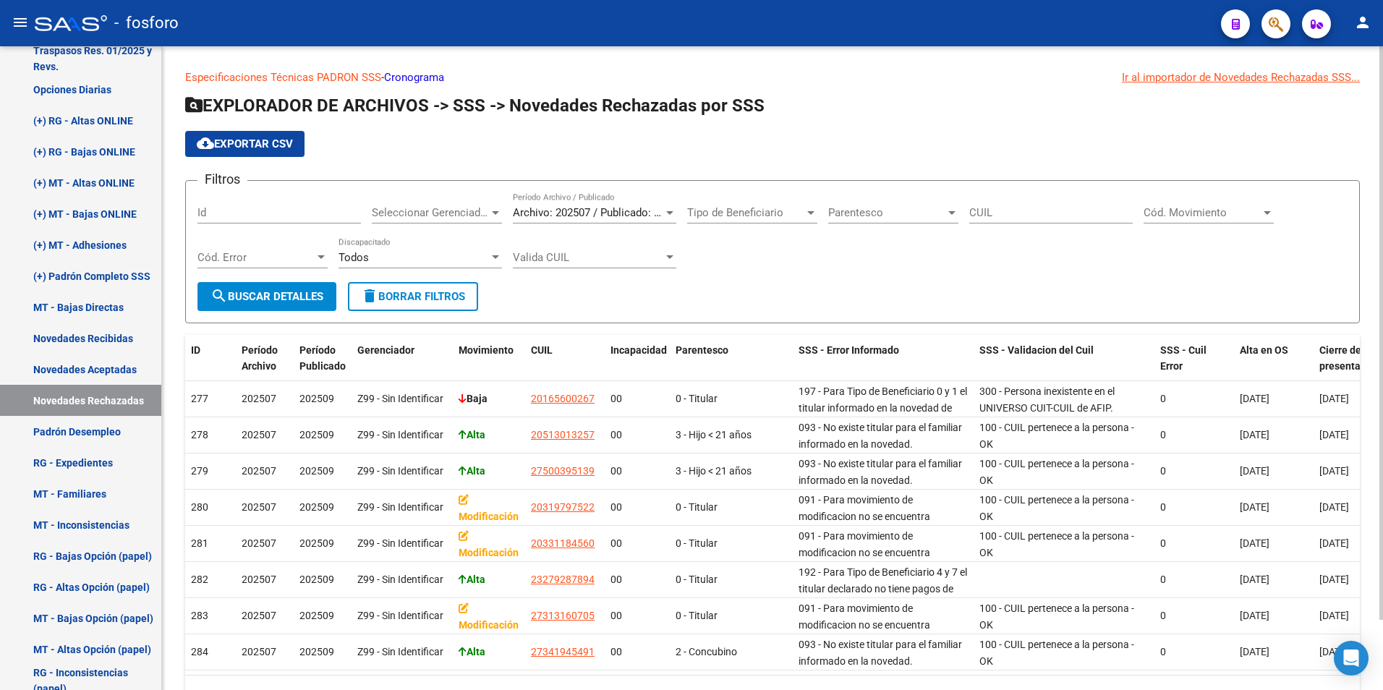
click at [1021, 213] on input "CUIL" at bounding box center [1052, 212] width 164 height 13
paste input "27-25315659-2"
type input "27-25315659-2"
click at [284, 296] on span "search Buscar Detalles" at bounding box center [267, 296] width 113 height 13
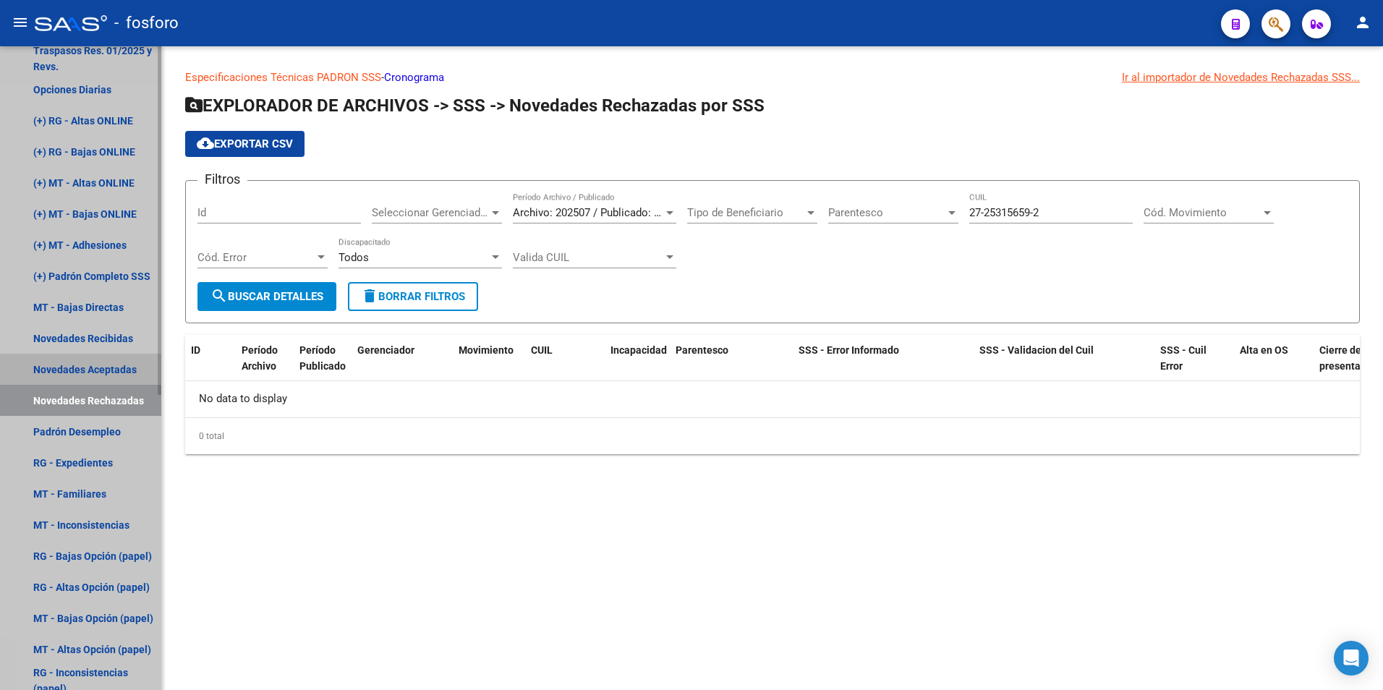
click at [113, 368] on link "Novedades Aceptadas" at bounding box center [80, 369] width 161 height 31
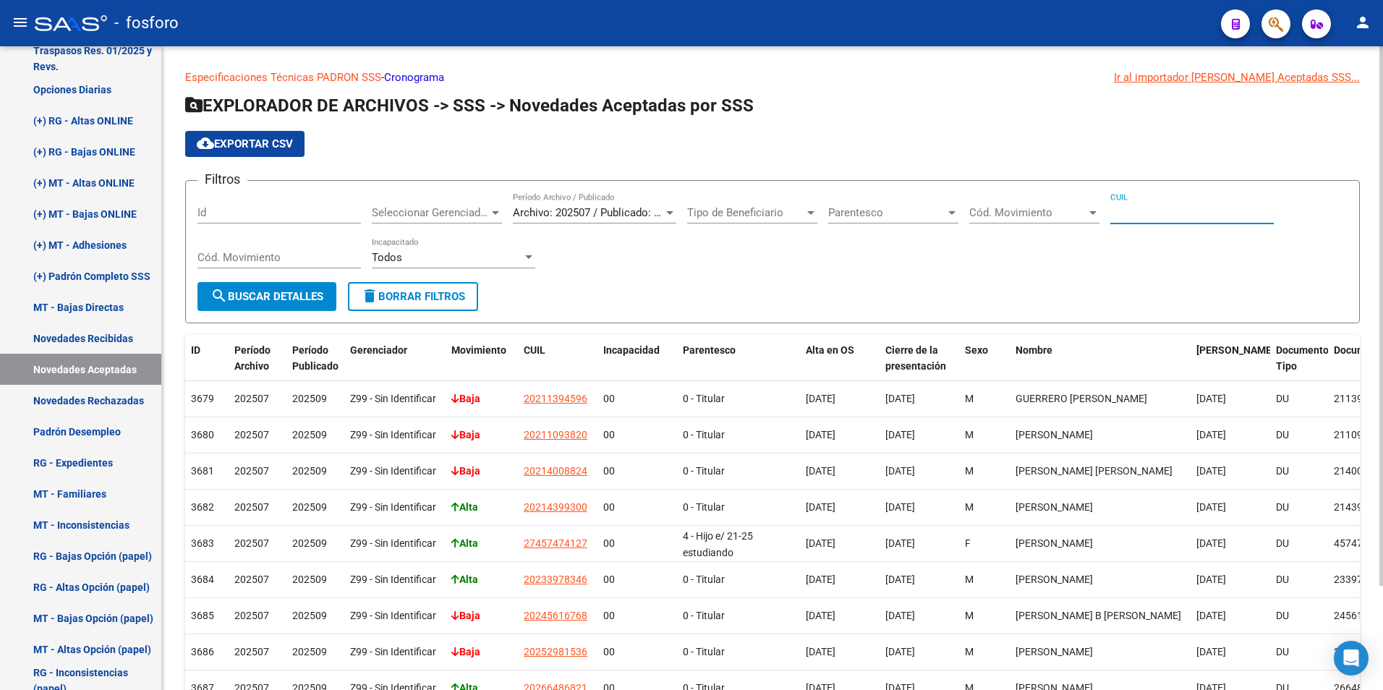
paste input "27-25315659-2"
click at [1154, 207] on input "CUIL" at bounding box center [1193, 212] width 164 height 13
type input "27-25315659-2"
click at [289, 298] on span "search Buscar Detalles" at bounding box center [267, 296] width 113 height 13
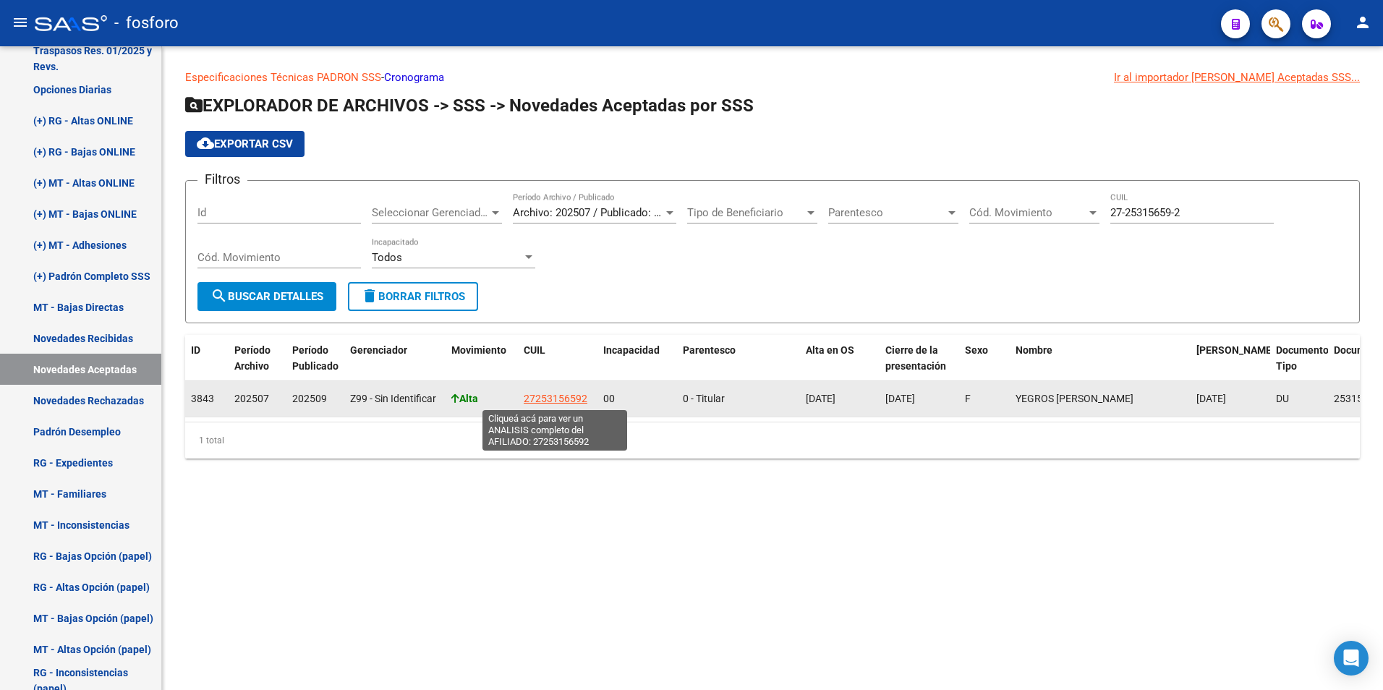
click at [557, 401] on span "27253156592" at bounding box center [556, 399] width 64 height 12
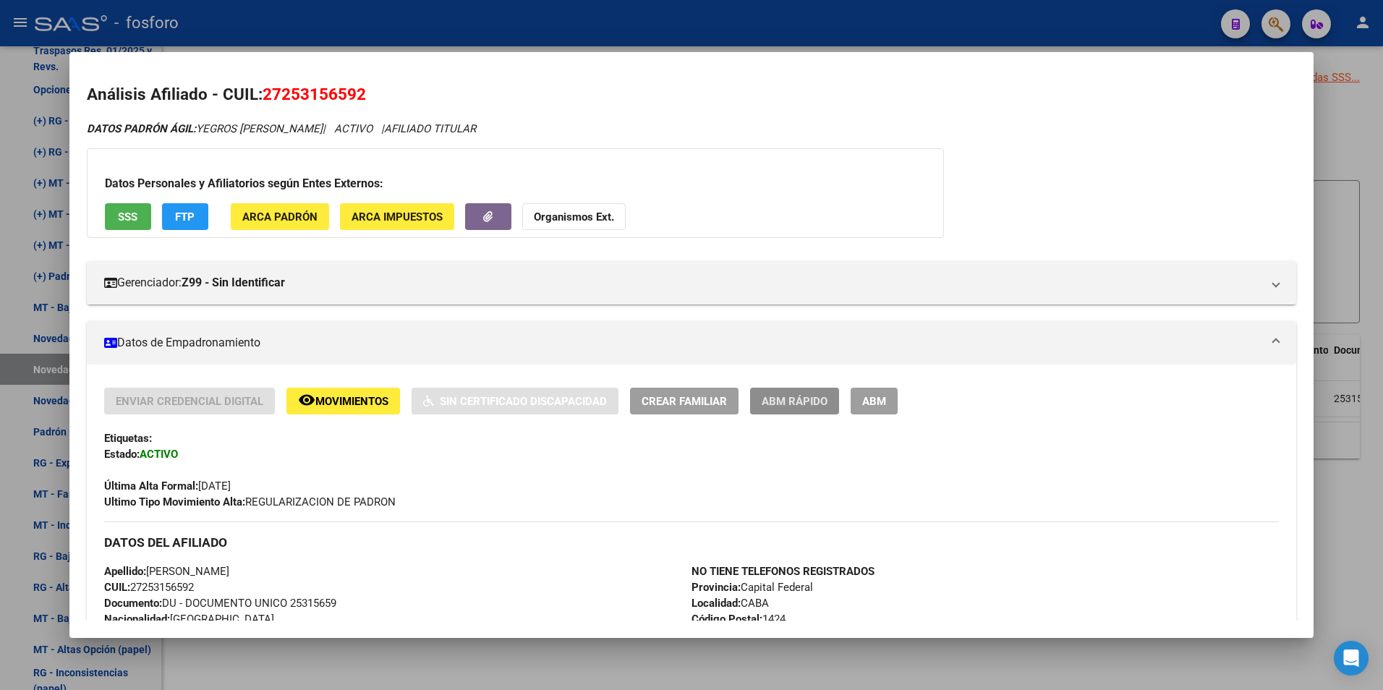
click at [797, 404] on span "ABM Rápido" at bounding box center [795, 401] width 66 height 13
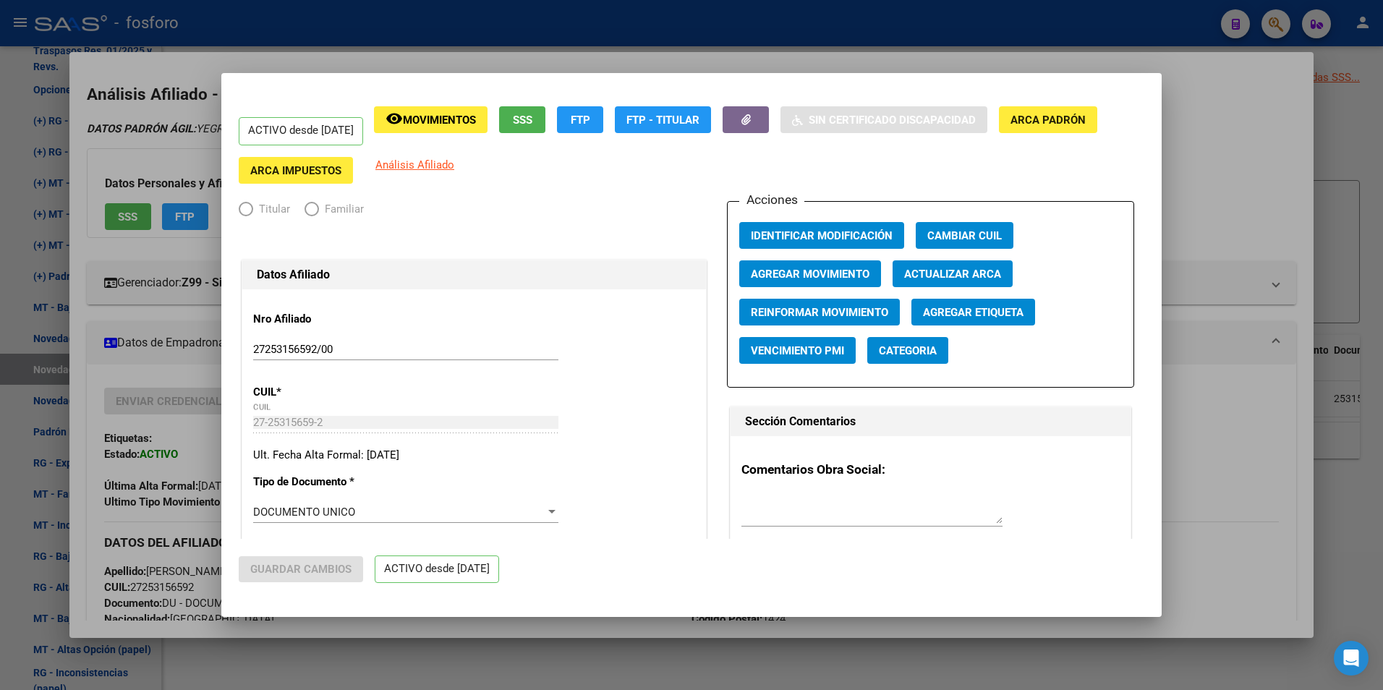
radio input "true"
type input "27-25315659-2"
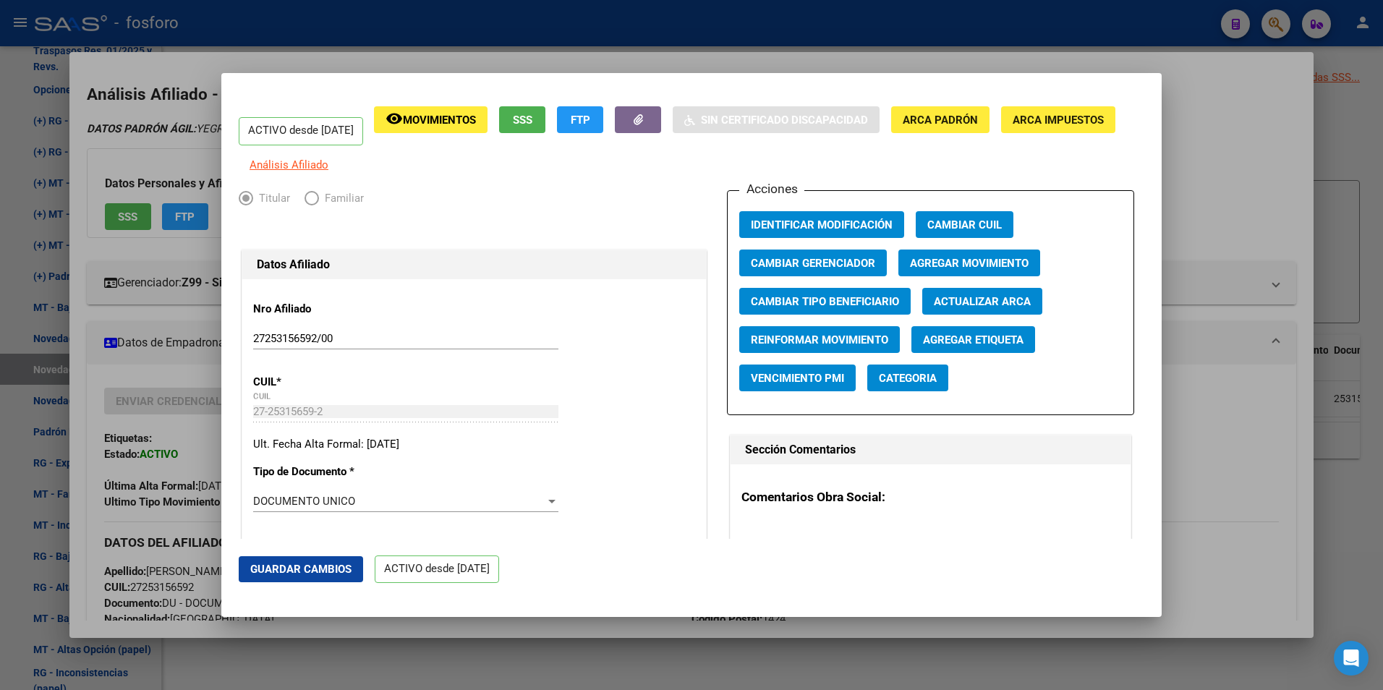
drag, startPoint x: 631, startPoint y: 663, endPoint x: 648, endPoint y: 632, distance: 36.3
click at [632, 663] on div at bounding box center [691, 345] width 1383 height 690
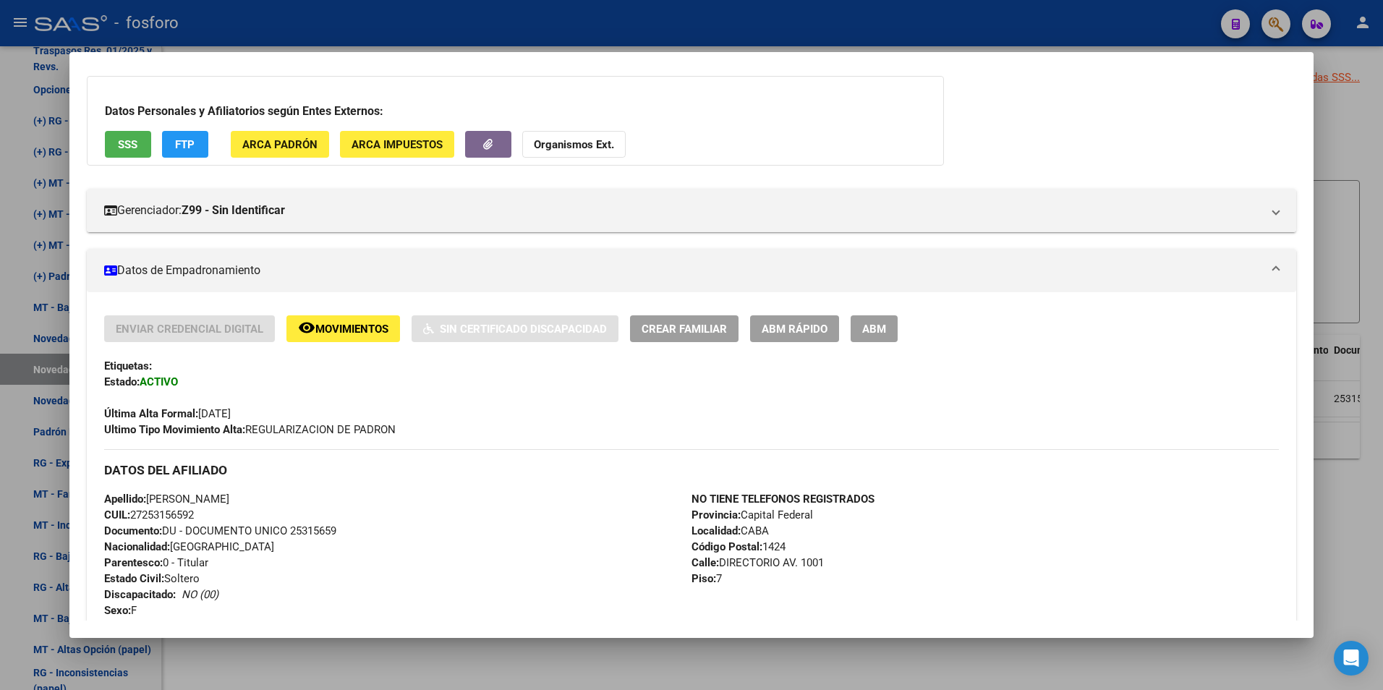
scroll to position [145, 0]
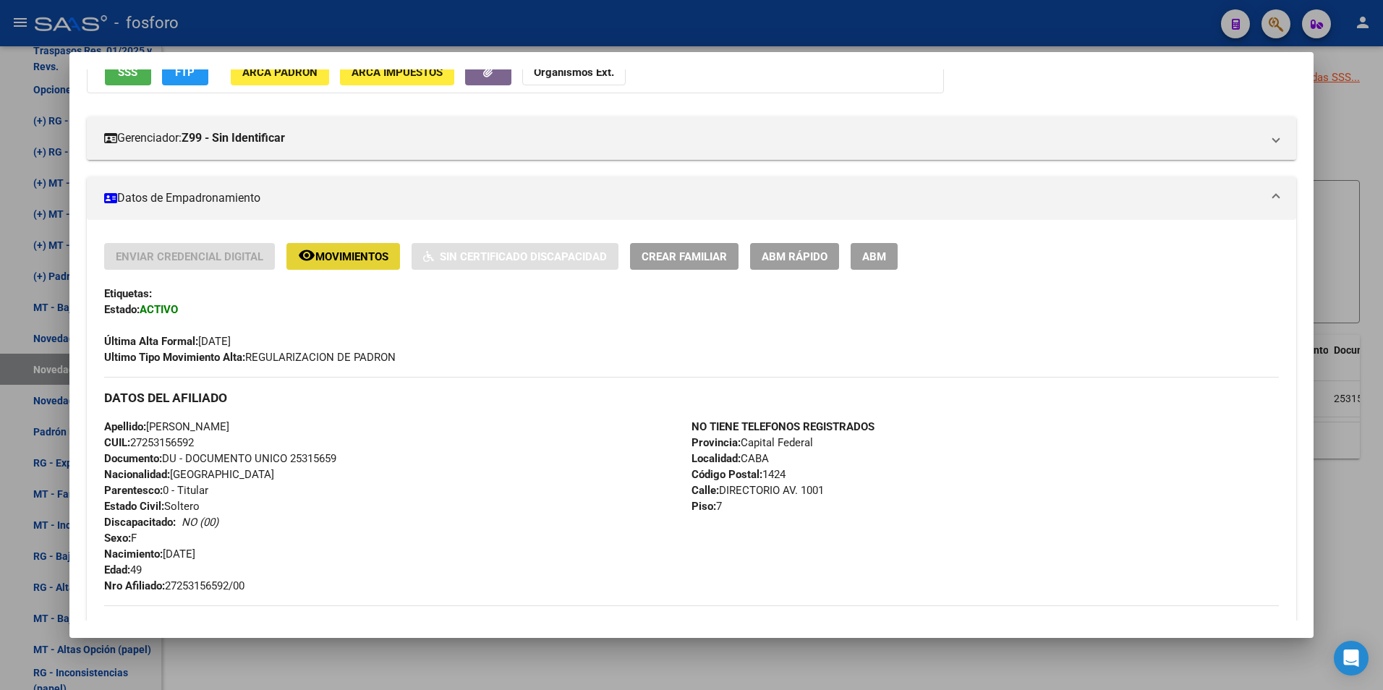
click at [349, 254] on span "Movimientos" at bounding box center [351, 256] width 73 height 13
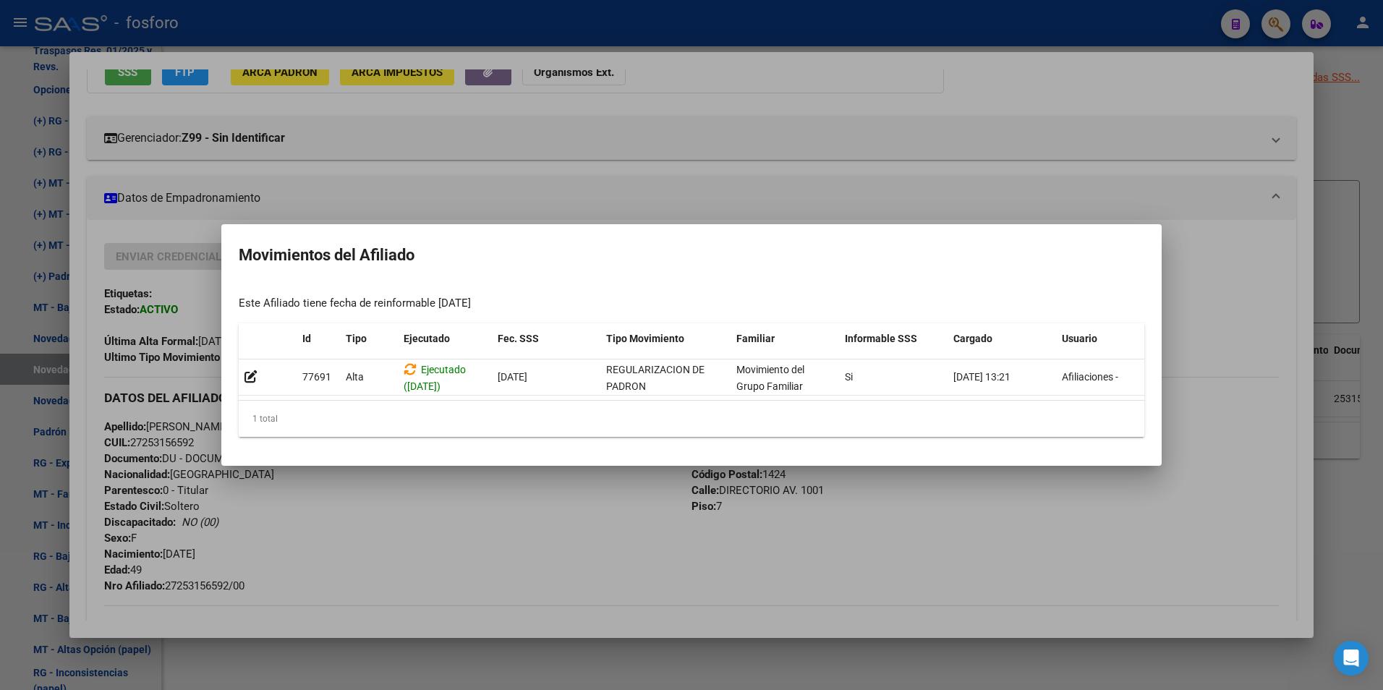
click at [525, 540] on div at bounding box center [691, 345] width 1383 height 690
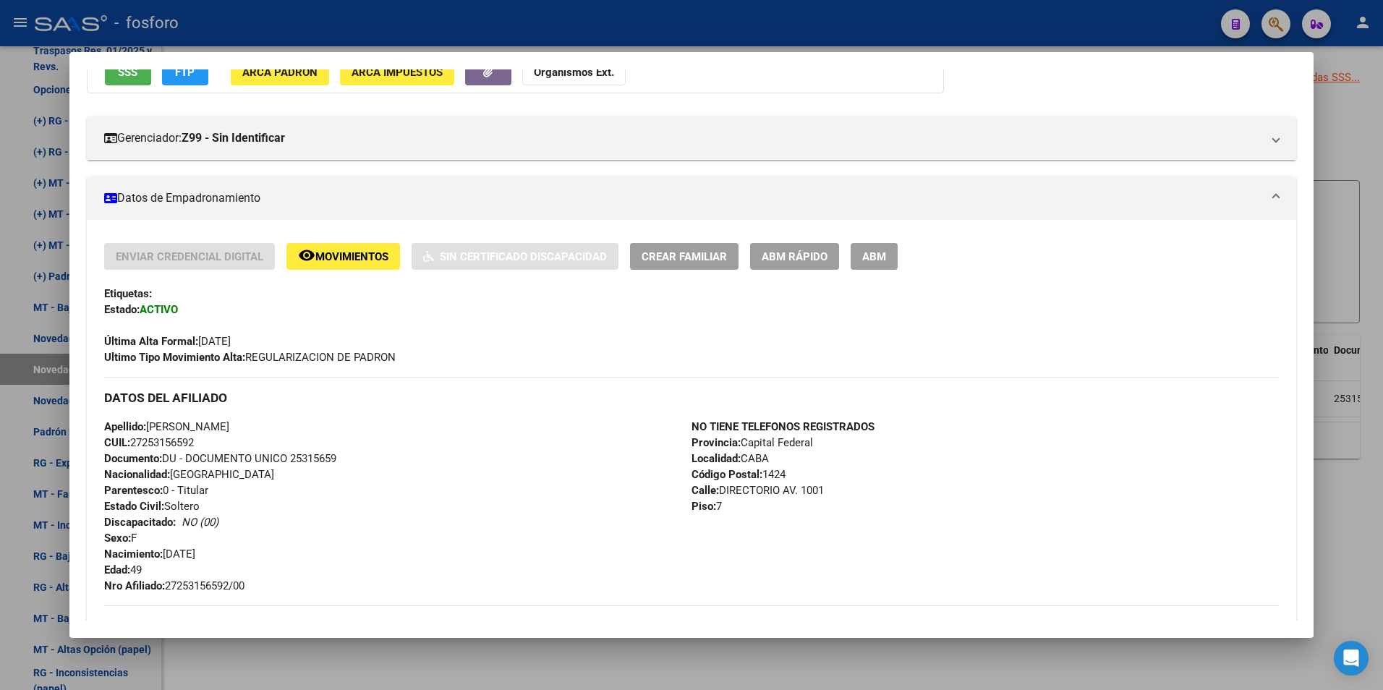
click at [451, 668] on div at bounding box center [691, 345] width 1383 height 690
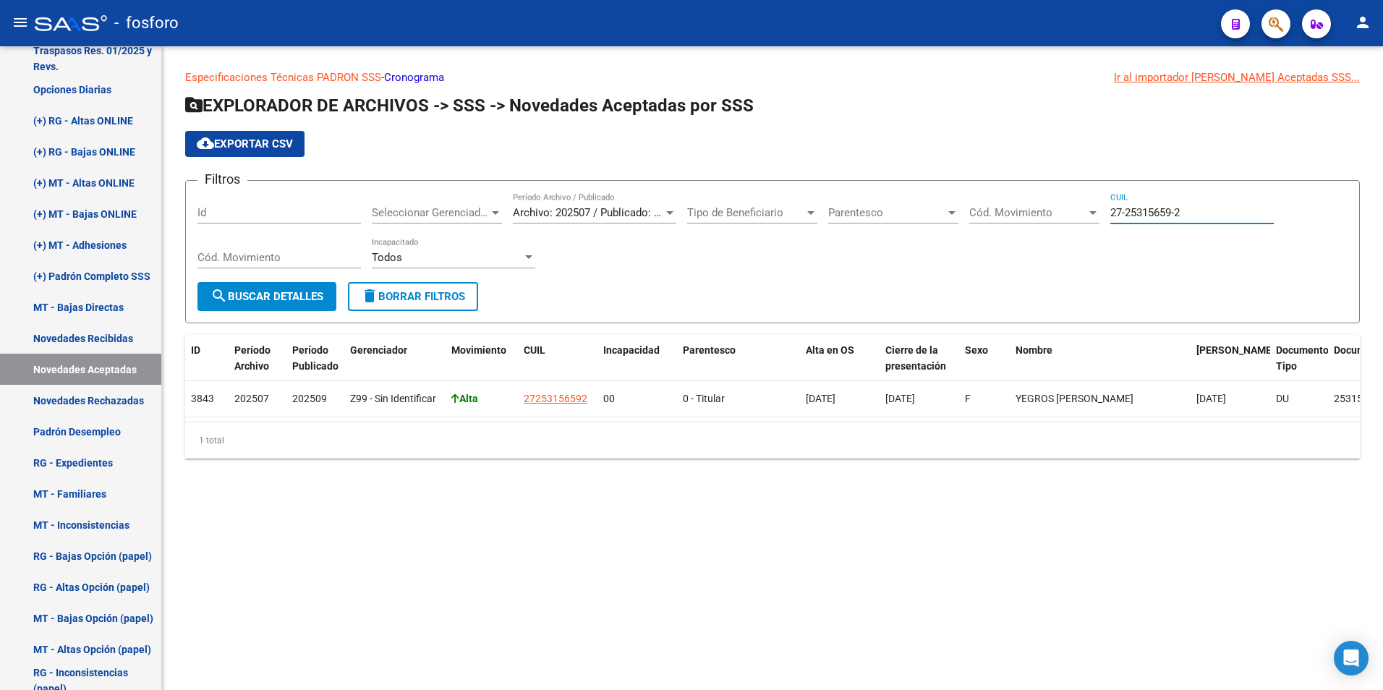
click at [1197, 209] on input "27-25315659-2" at bounding box center [1193, 212] width 164 height 13
click at [671, 211] on div at bounding box center [669, 213] width 7 height 4
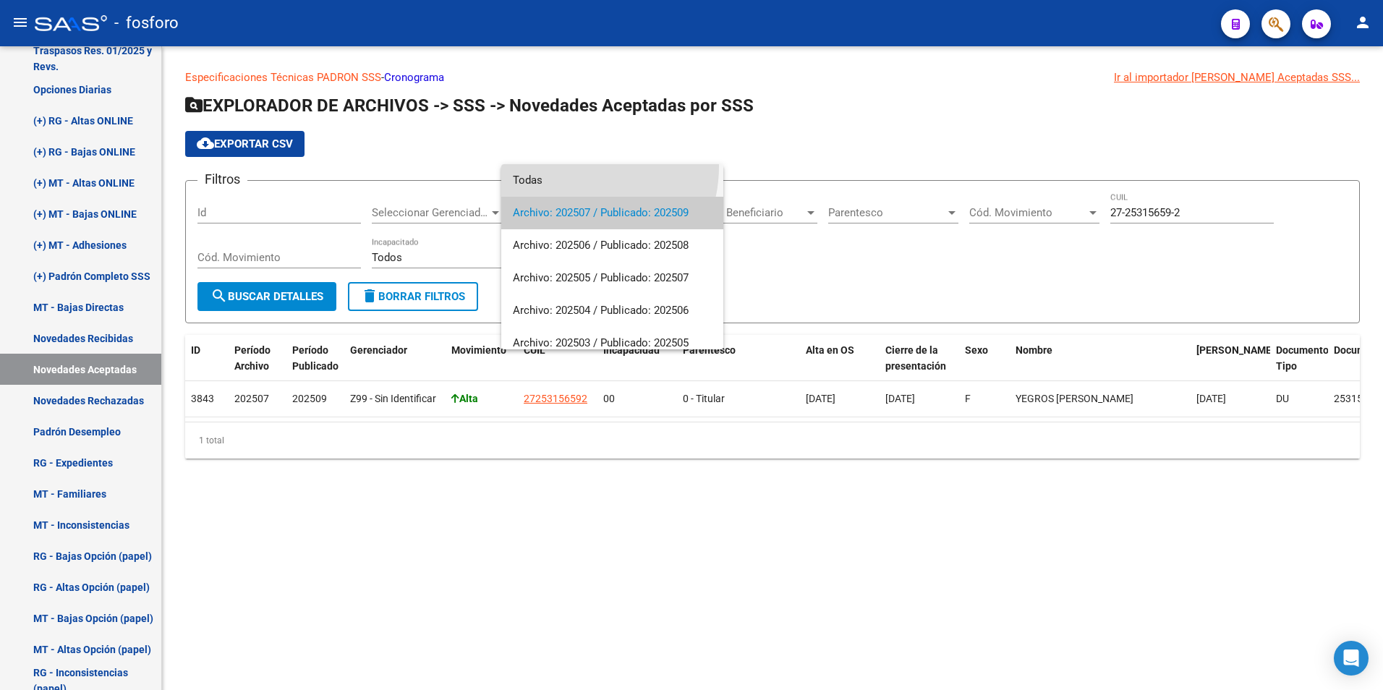
click at [573, 166] on span "Todas" at bounding box center [612, 180] width 199 height 33
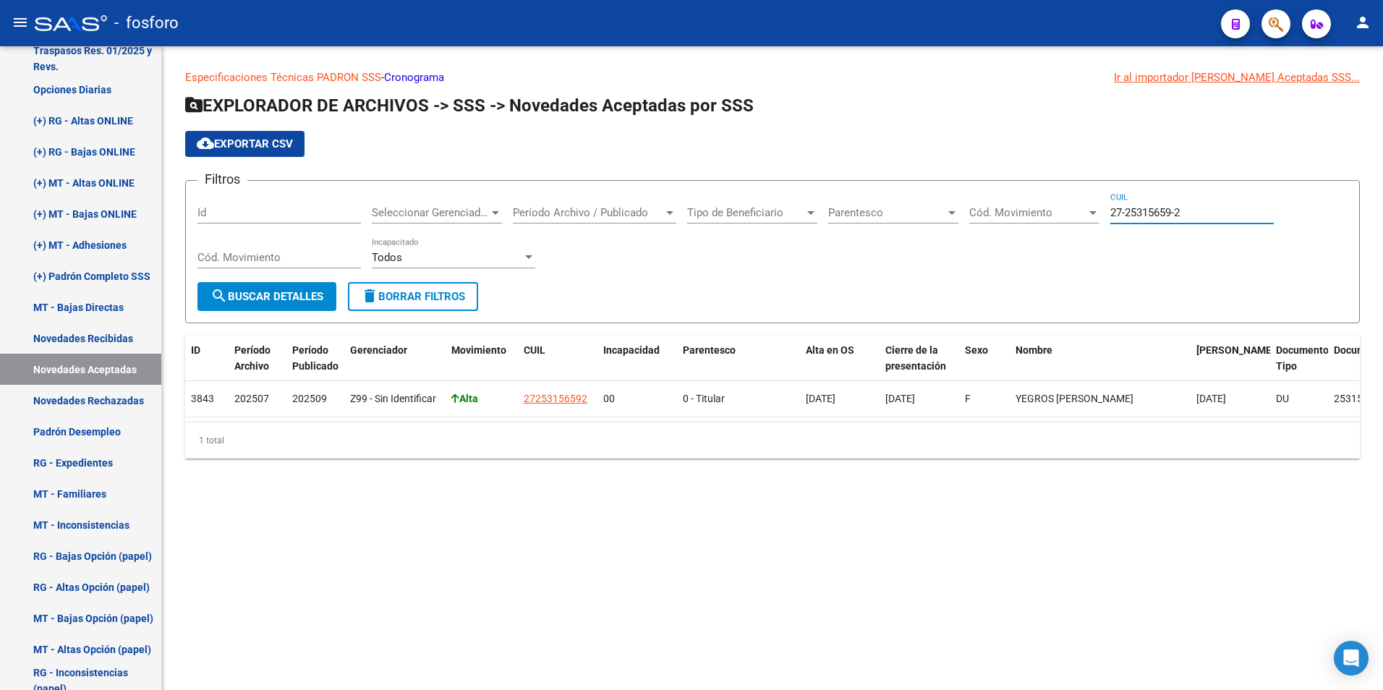
drag, startPoint x: 1134, startPoint y: 208, endPoint x: 1073, endPoint y: 213, distance: 61.8
click at [1073, 213] on div "Filtros Id Seleccionar Gerenciador Seleccionar Gerenciador Período Archivo / Pu…" at bounding box center [773, 237] width 1150 height 90
type input "20-30013136-1"
click at [253, 298] on span "search Buscar Detalles" at bounding box center [267, 296] width 113 height 13
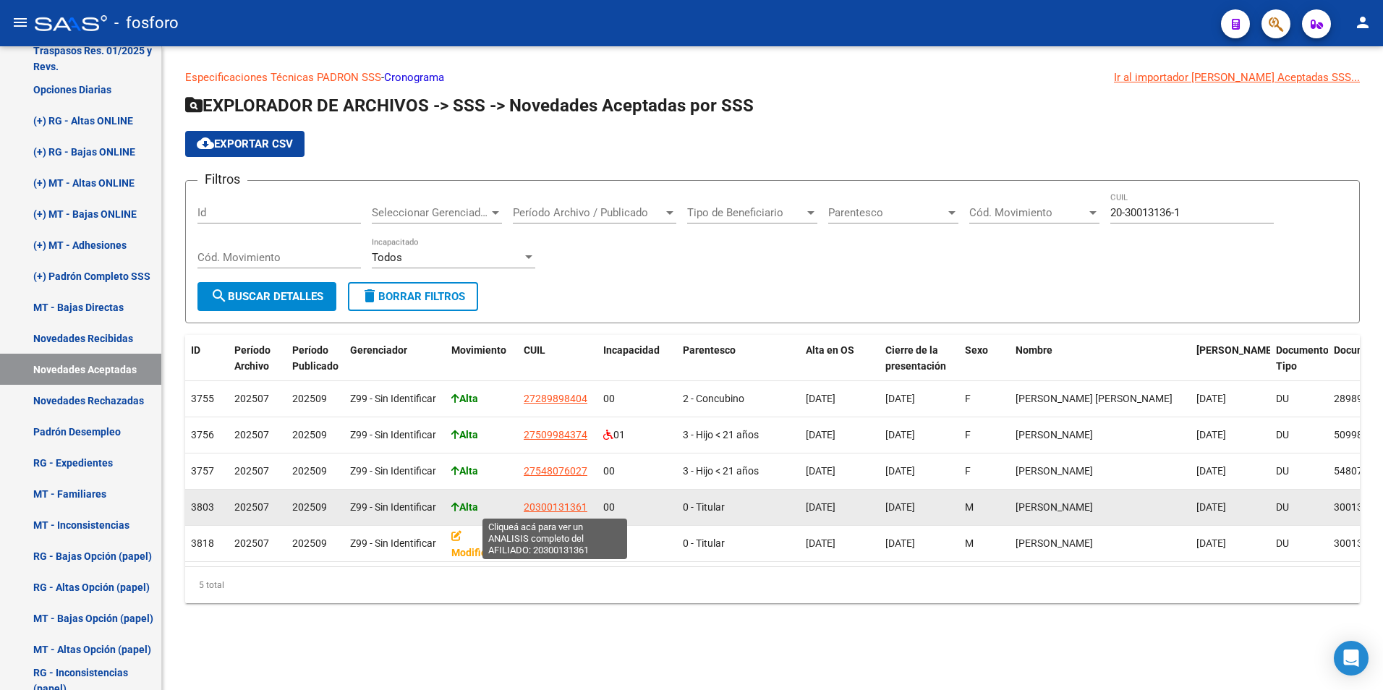
click at [553, 504] on span "20300131361" at bounding box center [556, 507] width 64 height 12
type textarea "20300131361"
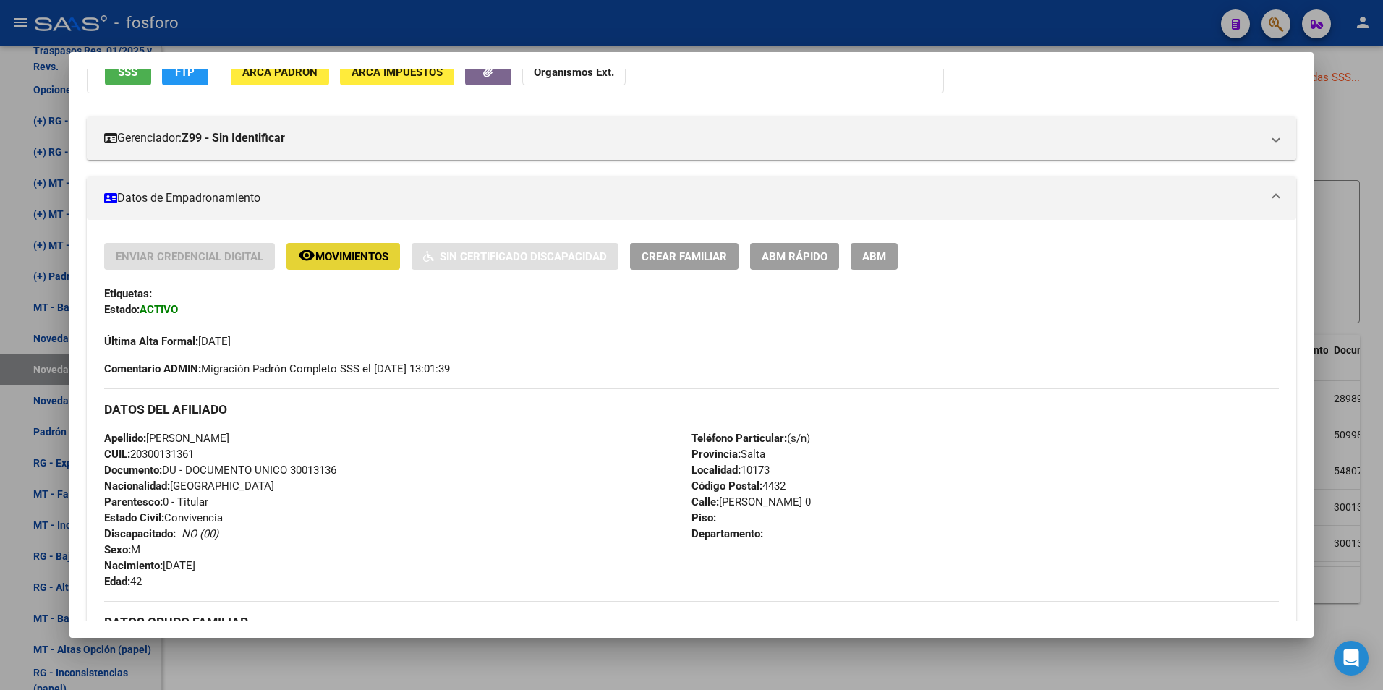
click at [363, 258] on span "Movimientos" at bounding box center [351, 256] width 73 height 13
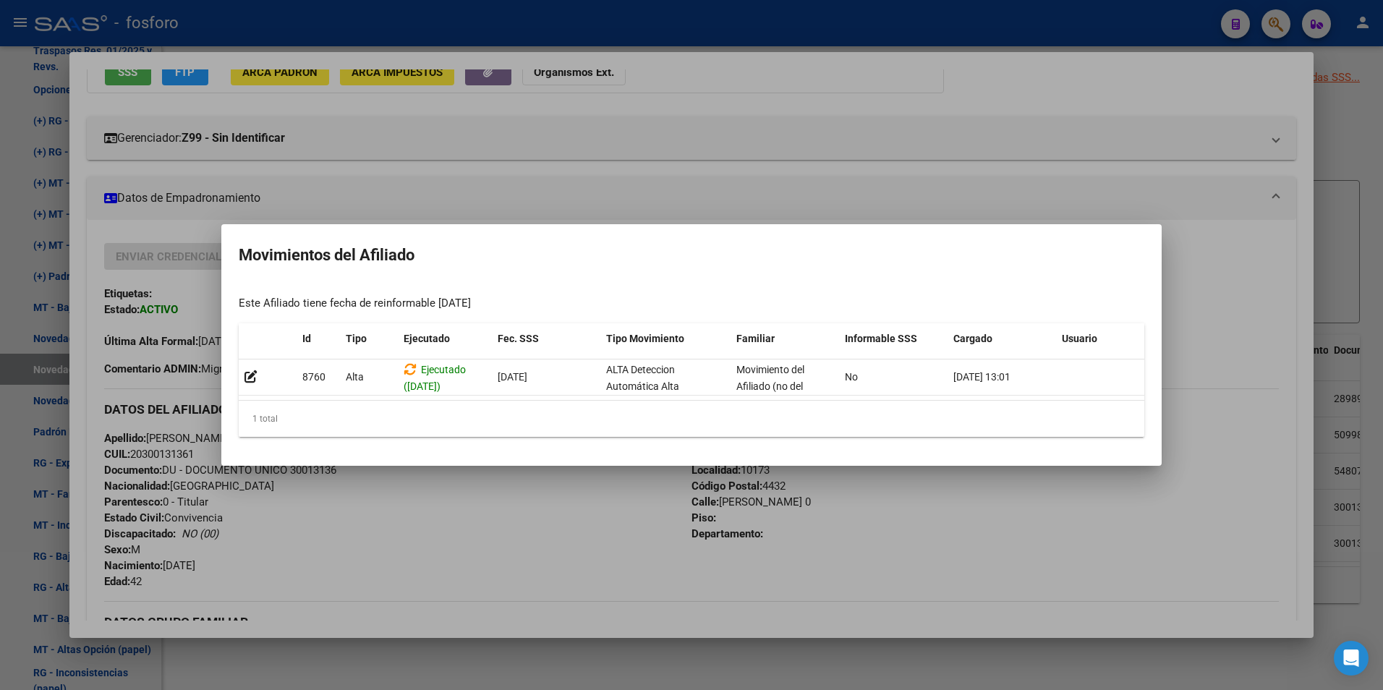
click at [597, 519] on div at bounding box center [691, 345] width 1383 height 690
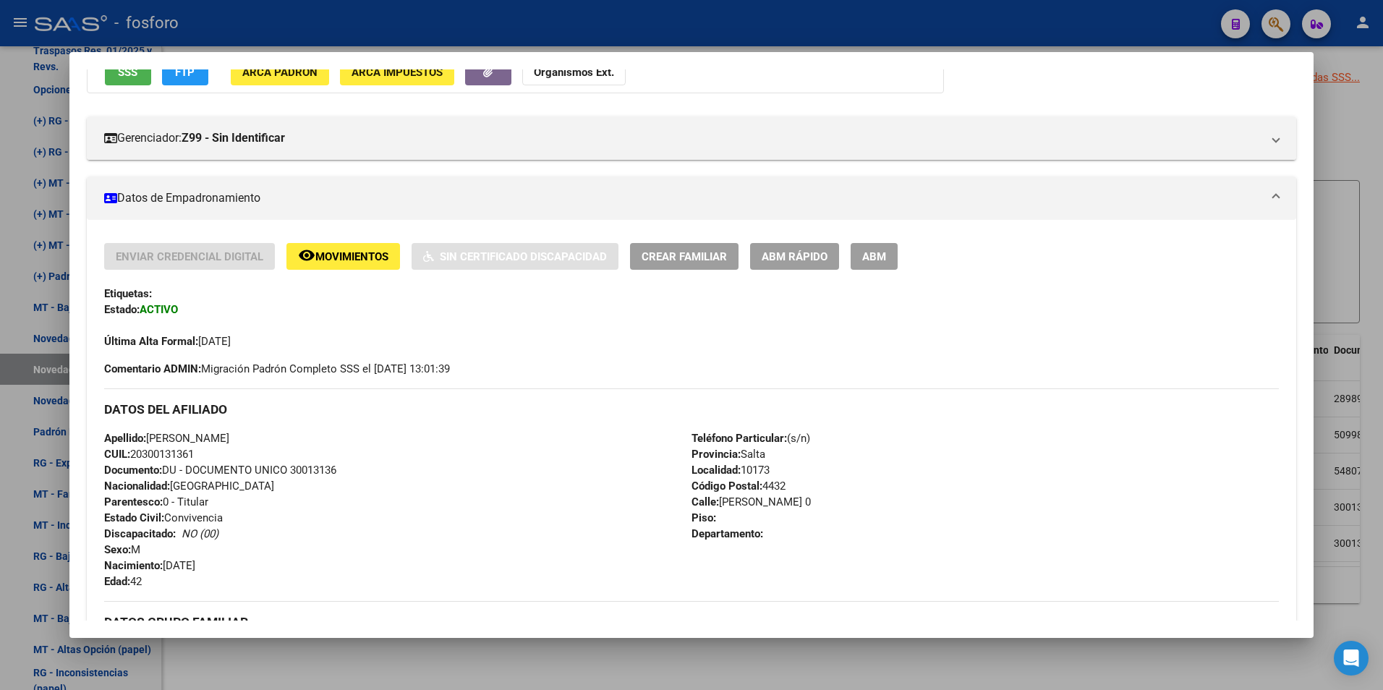
drag, startPoint x: 634, startPoint y: 664, endPoint x: 643, endPoint y: 636, distance: 29.7
click at [633, 664] on div at bounding box center [691, 345] width 1383 height 690
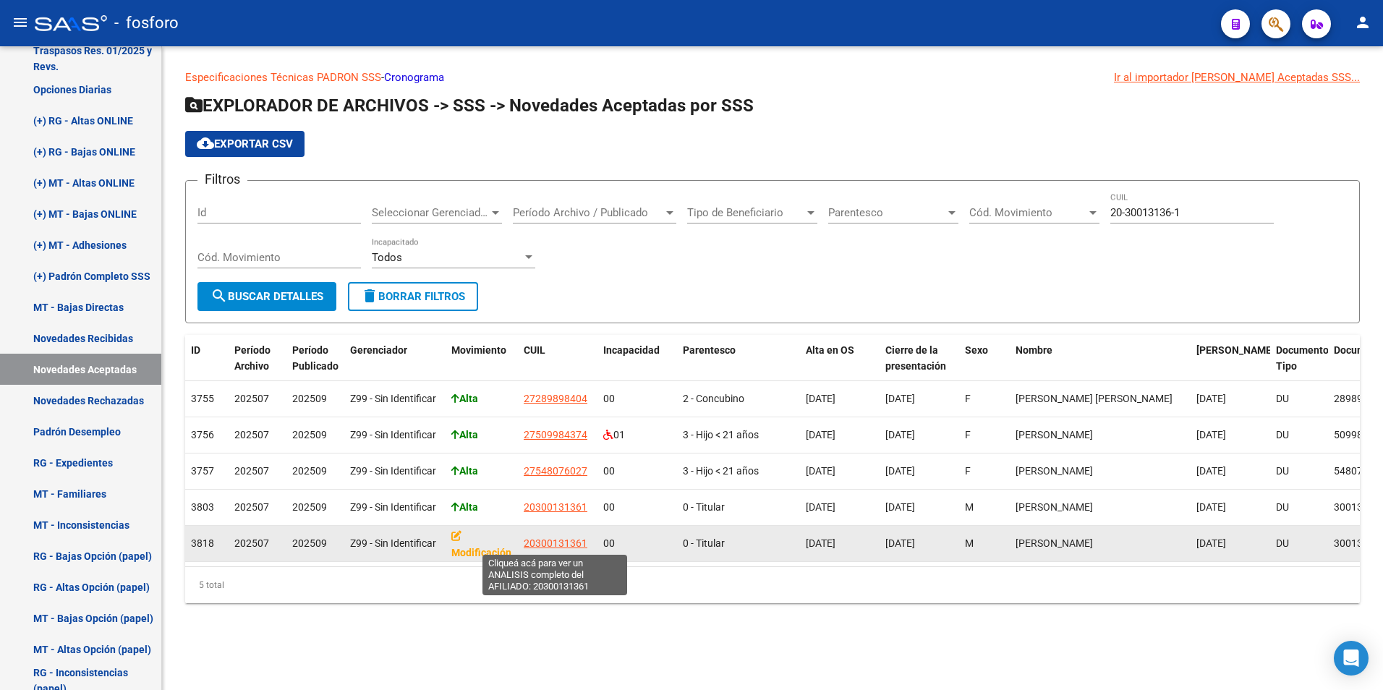
click at [558, 546] on span "20300131361" at bounding box center [556, 544] width 64 height 12
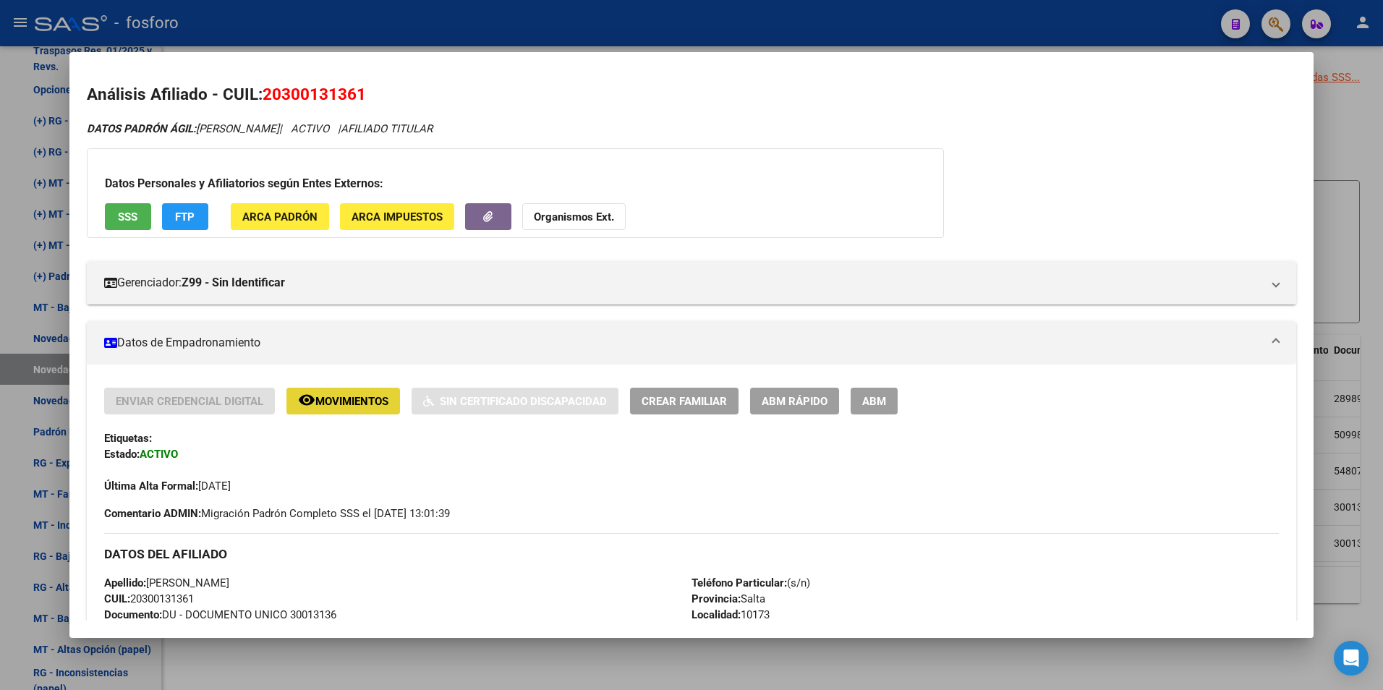
click at [351, 401] on span "Movimientos" at bounding box center [351, 401] width 73 height 13
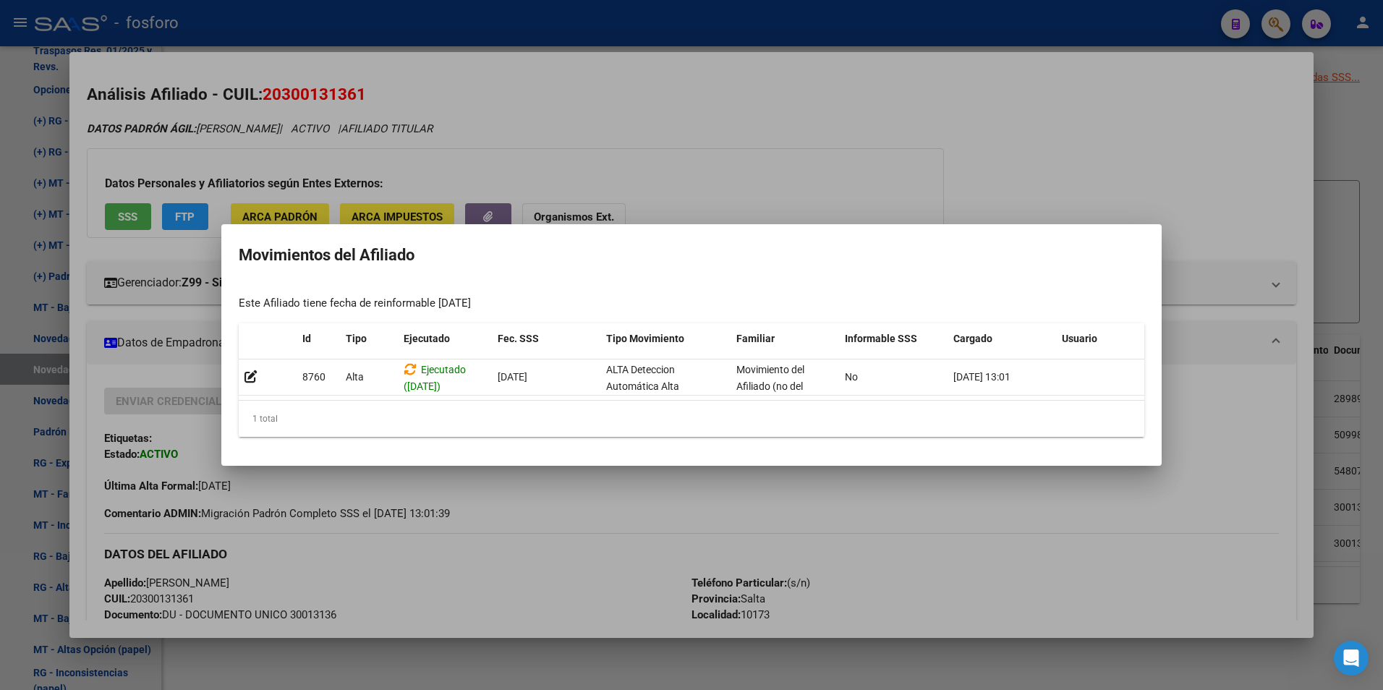
click at [629, 499] on div at bounding box center [691, 345] width 1383 height 690
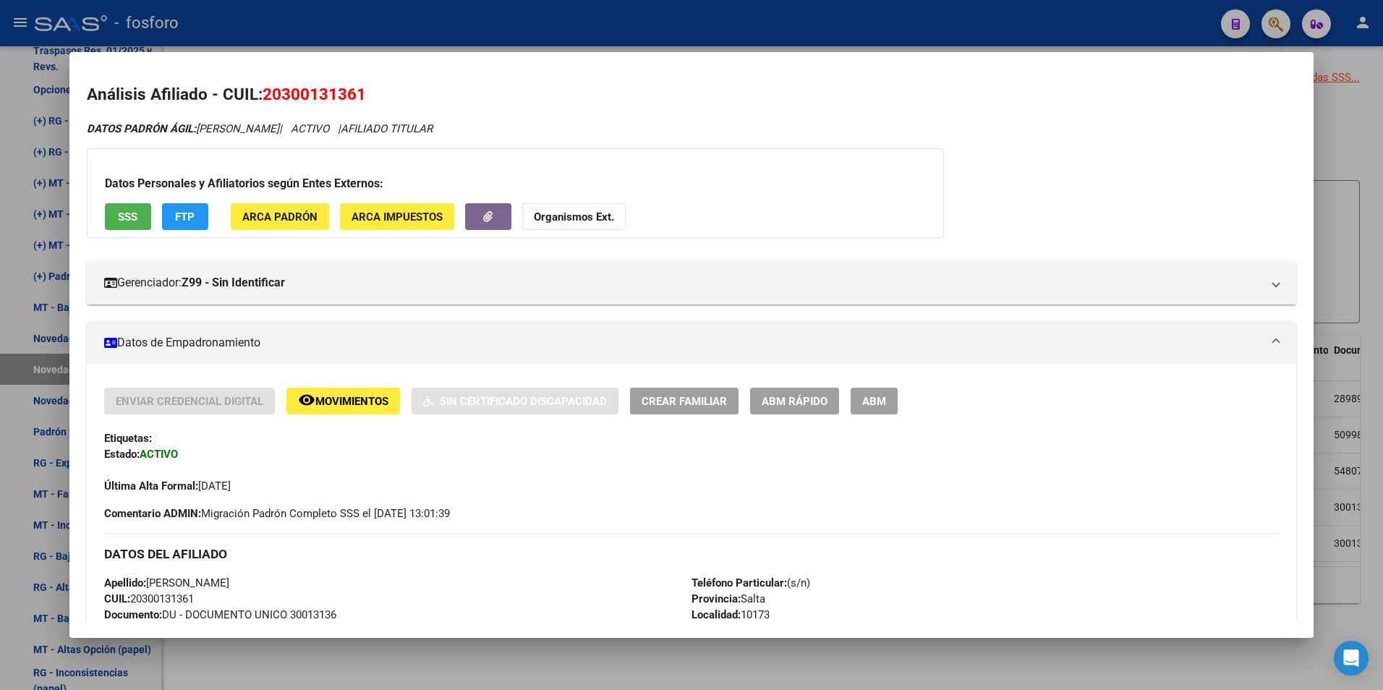
click at [344, 404] on span "Movimientos" at bounding box center [351, 401] width 73 height 13
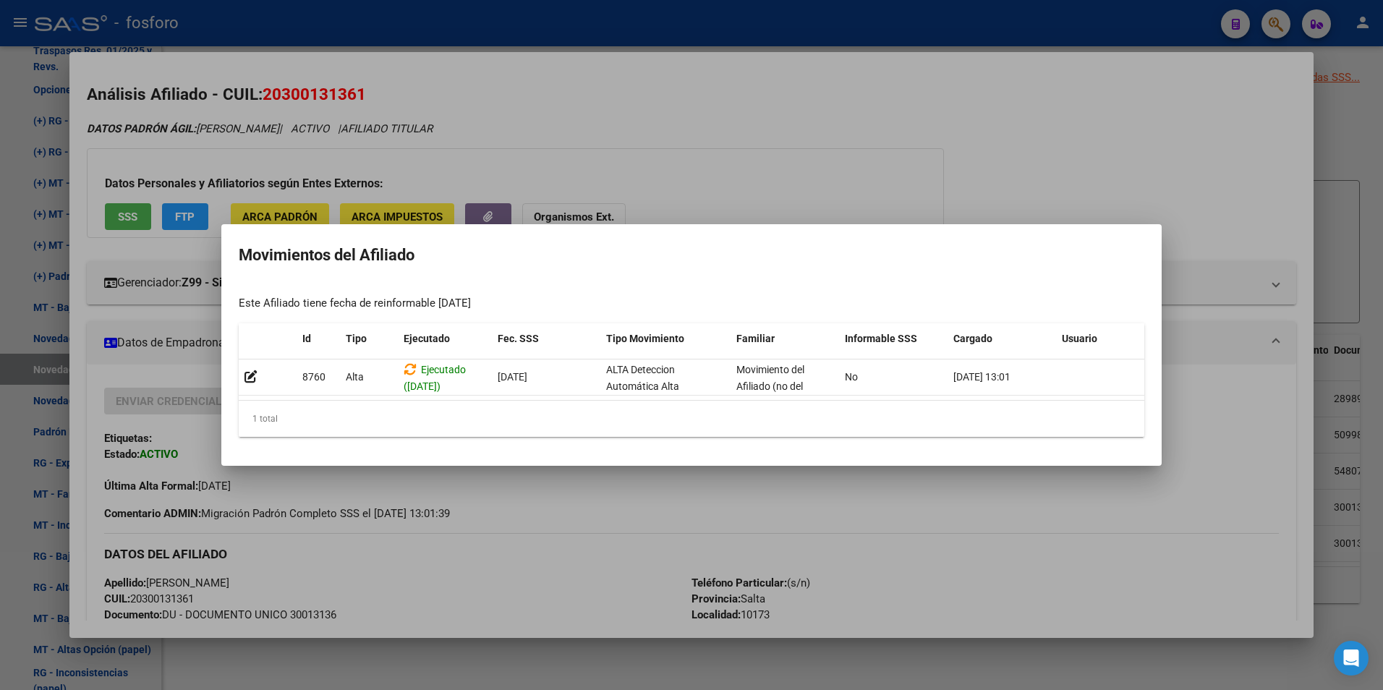
click at [620, 493] on div at bounding box center [691, 345] width 1383 height 690
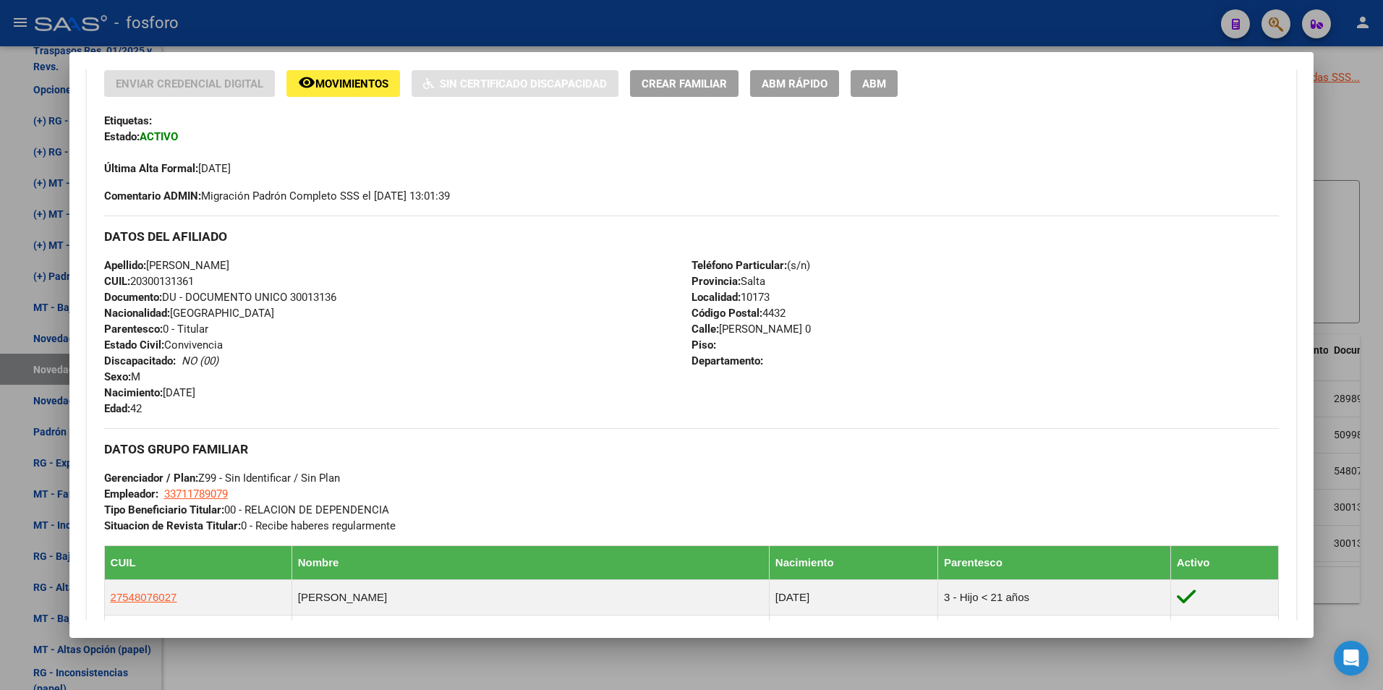
scroll to position [362, 0]
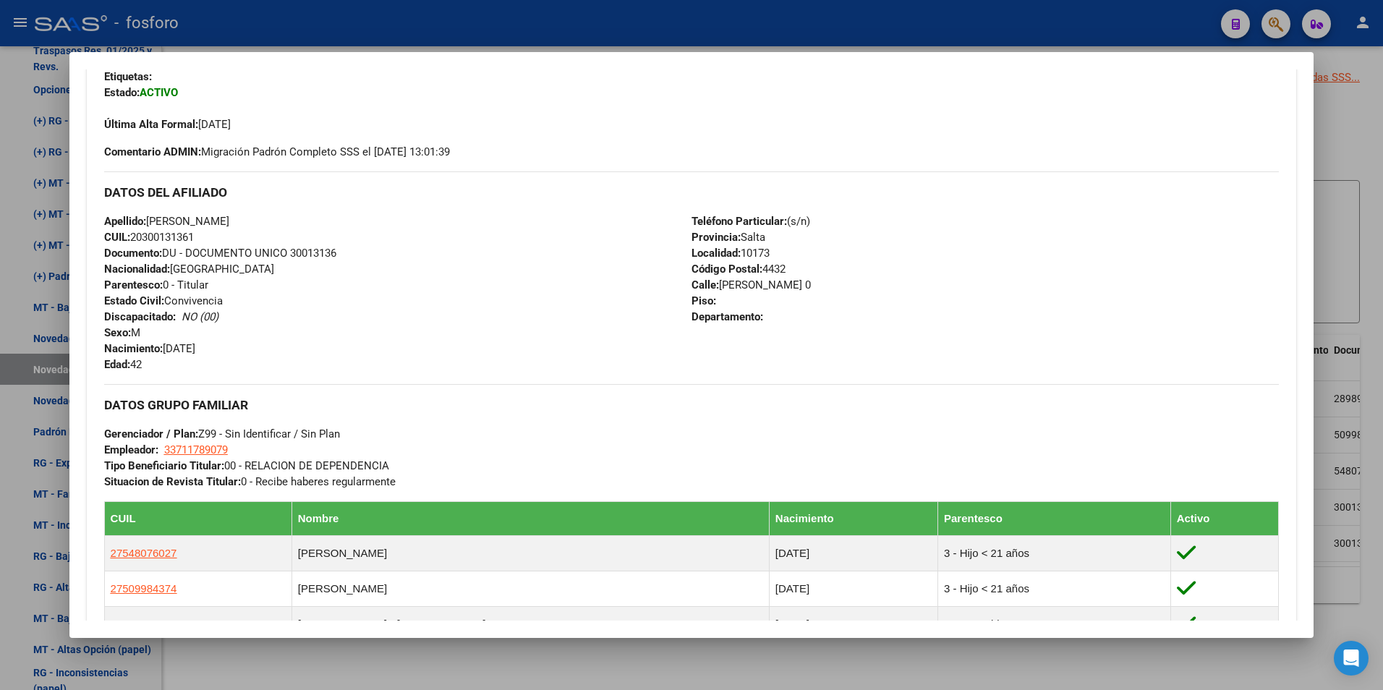
click at [539, 655] on div at bounding box center [691, 345] width 1383 height 690
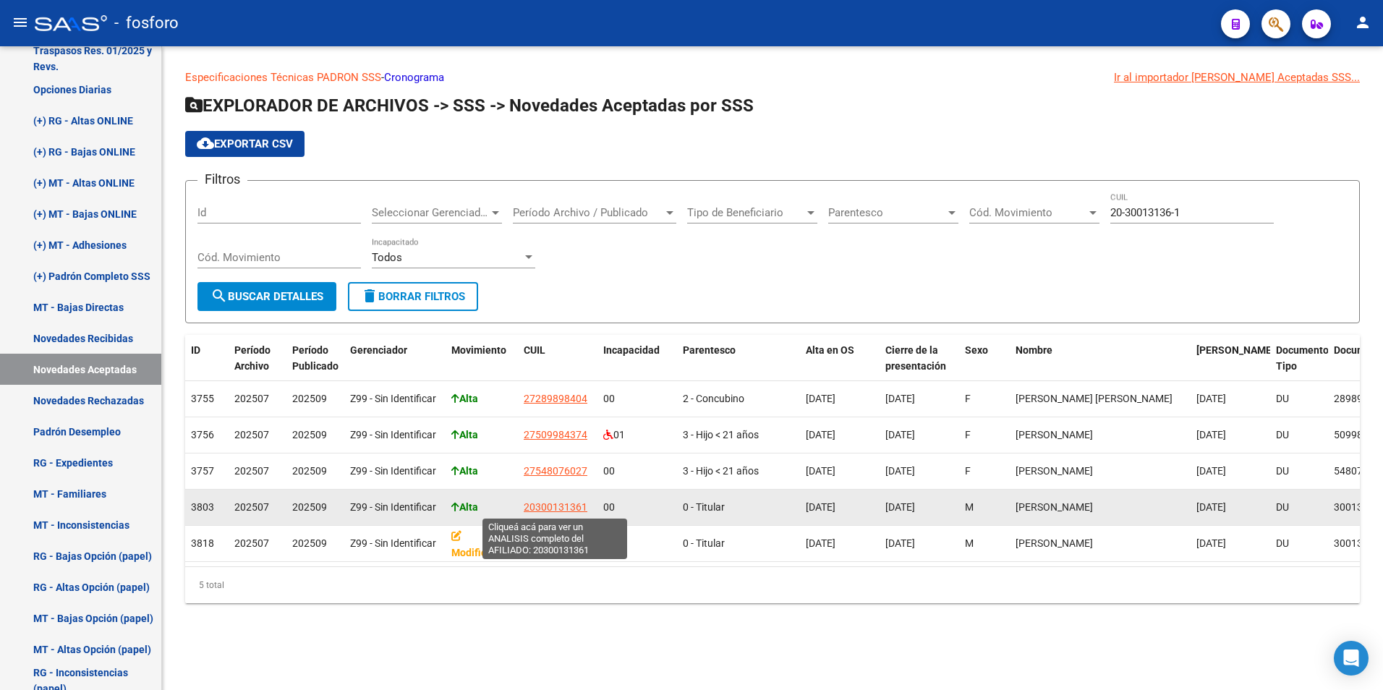
click at [548, 504] on span "20300131361" at bounding box center [556, 507] width 64 height 12
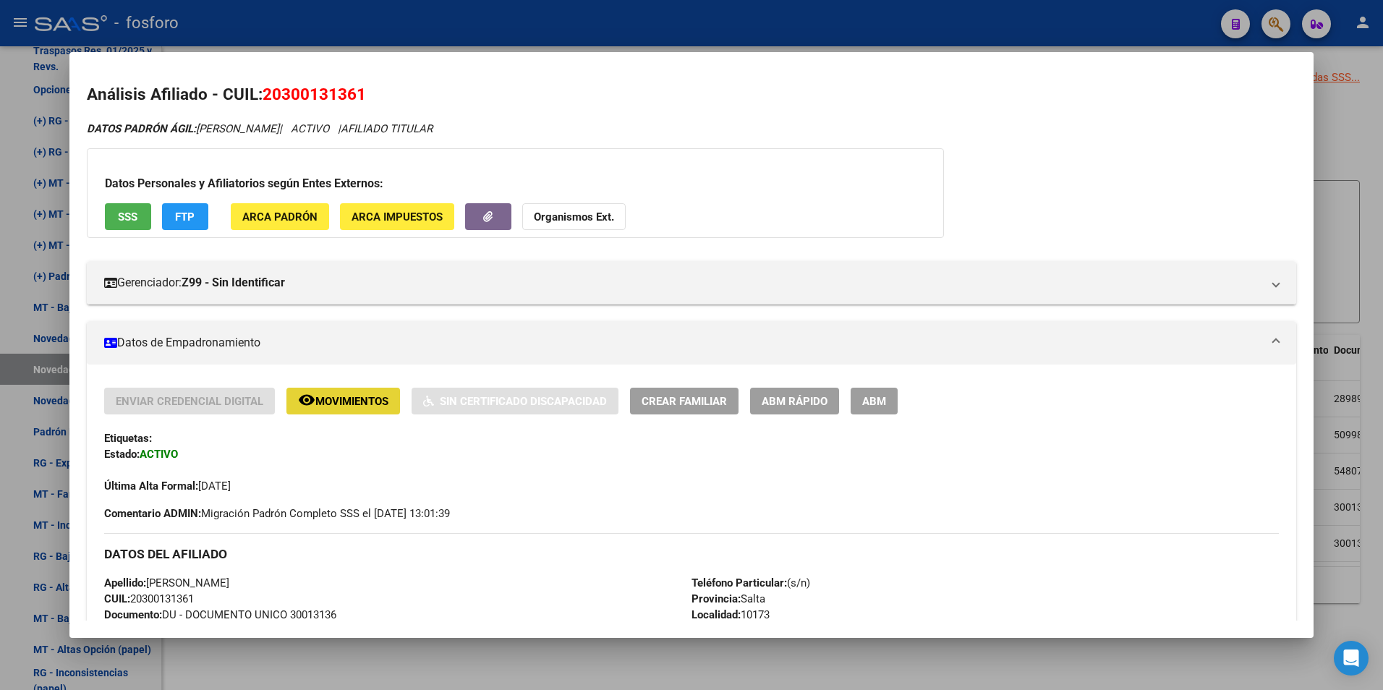
click at [338, 404] on span "Movimientos" at bounding box center [351, 401] width 73 height 13
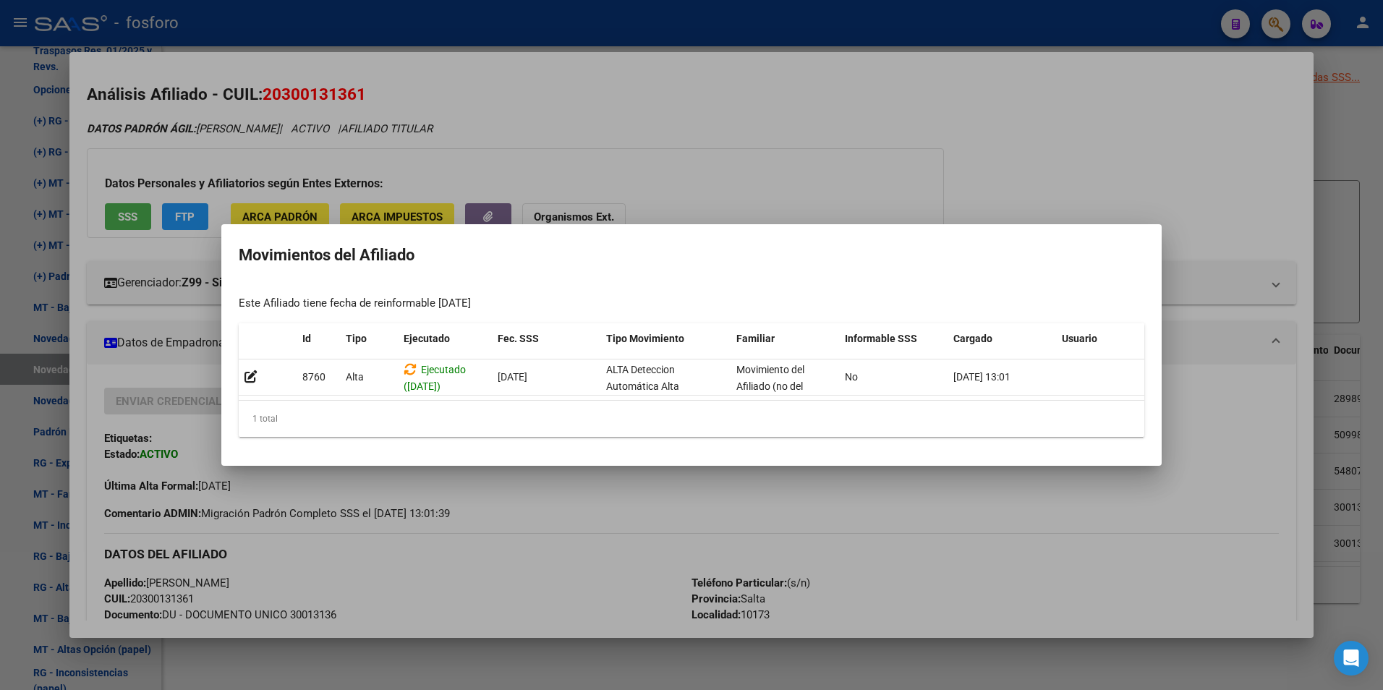
click at [639, 519] on div at bounding box center [691, 345] width 1383 height 690
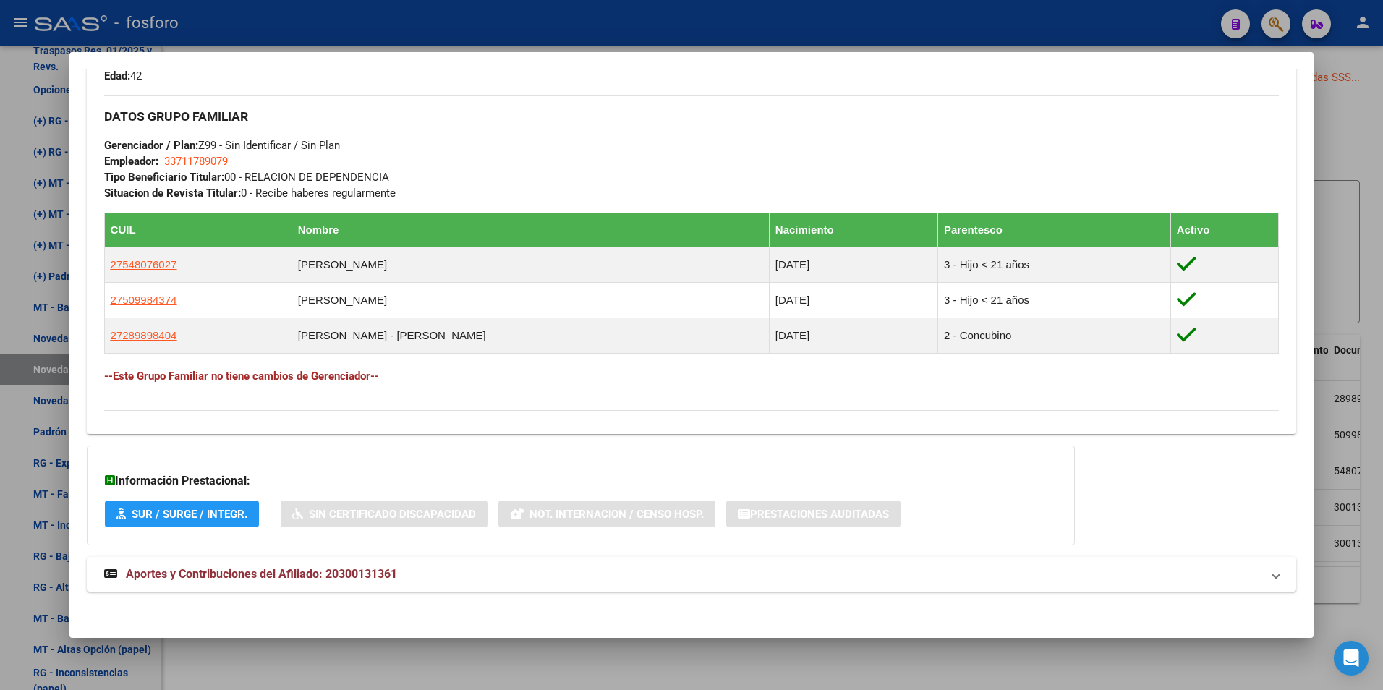
scroll to position [651, 0]
click at [561, 656] on div at bounding box center [691, 345] width 1383 height 690
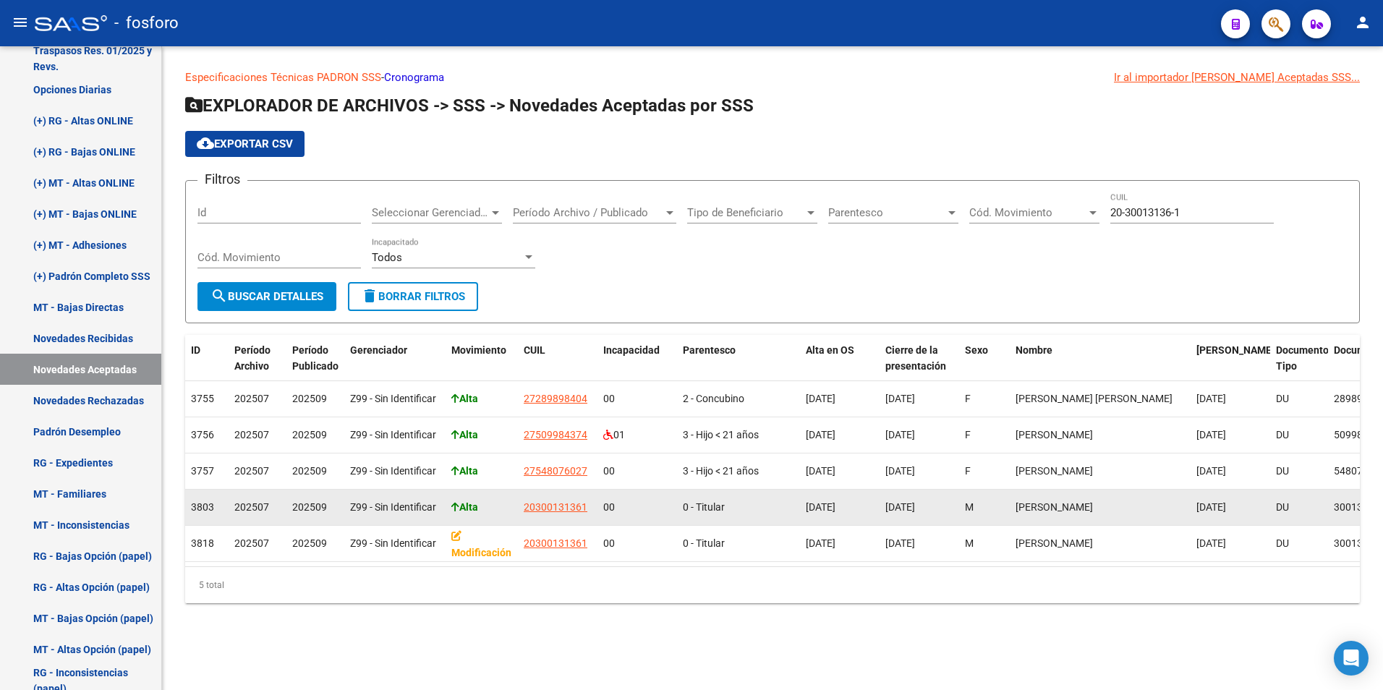
drag, startPoint x: 525, startPoint y: 505, endPoint x: 593, endPoint y: 501, distance: 68.9
click at [593, 501] on datatable-body-cell "20300131361" at bounding box center [558, 507] width 80 height 35
copy span "20300131361"
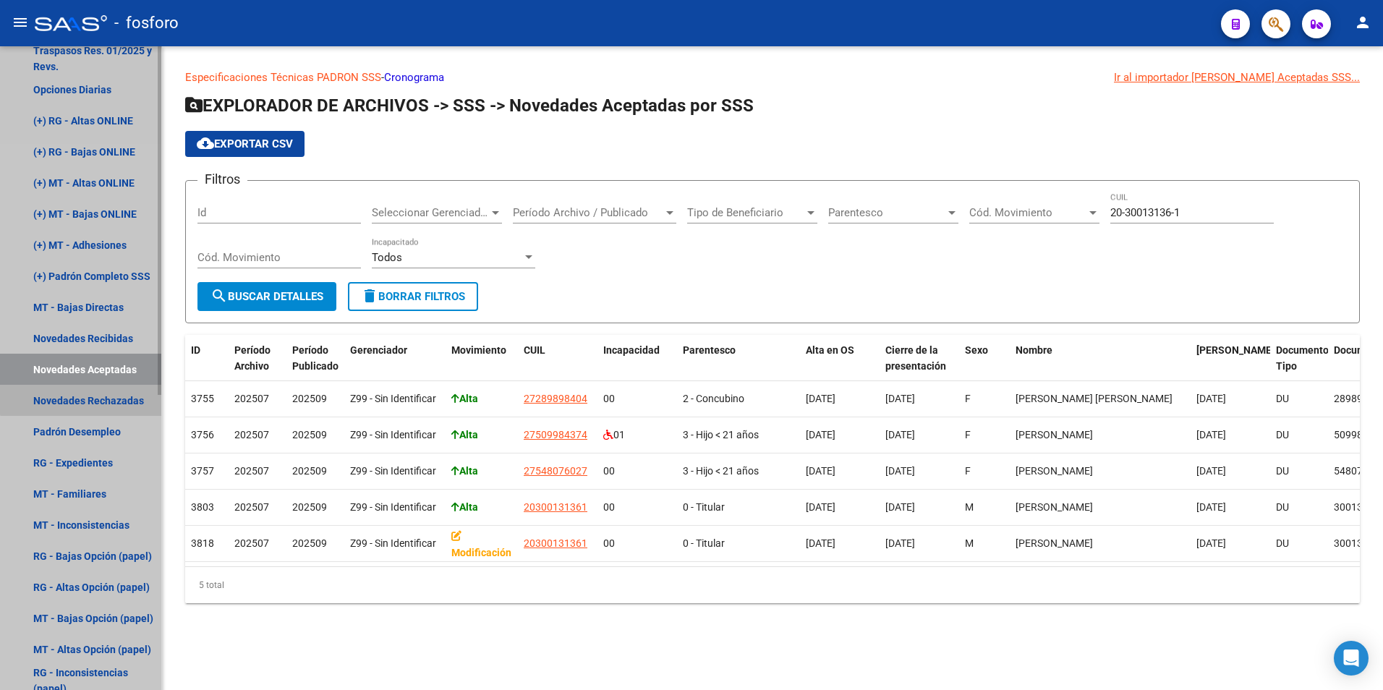
click at [111, 397] on link "Novedades Rechazadas" at bounding box center [80, 400] width 161 height 31
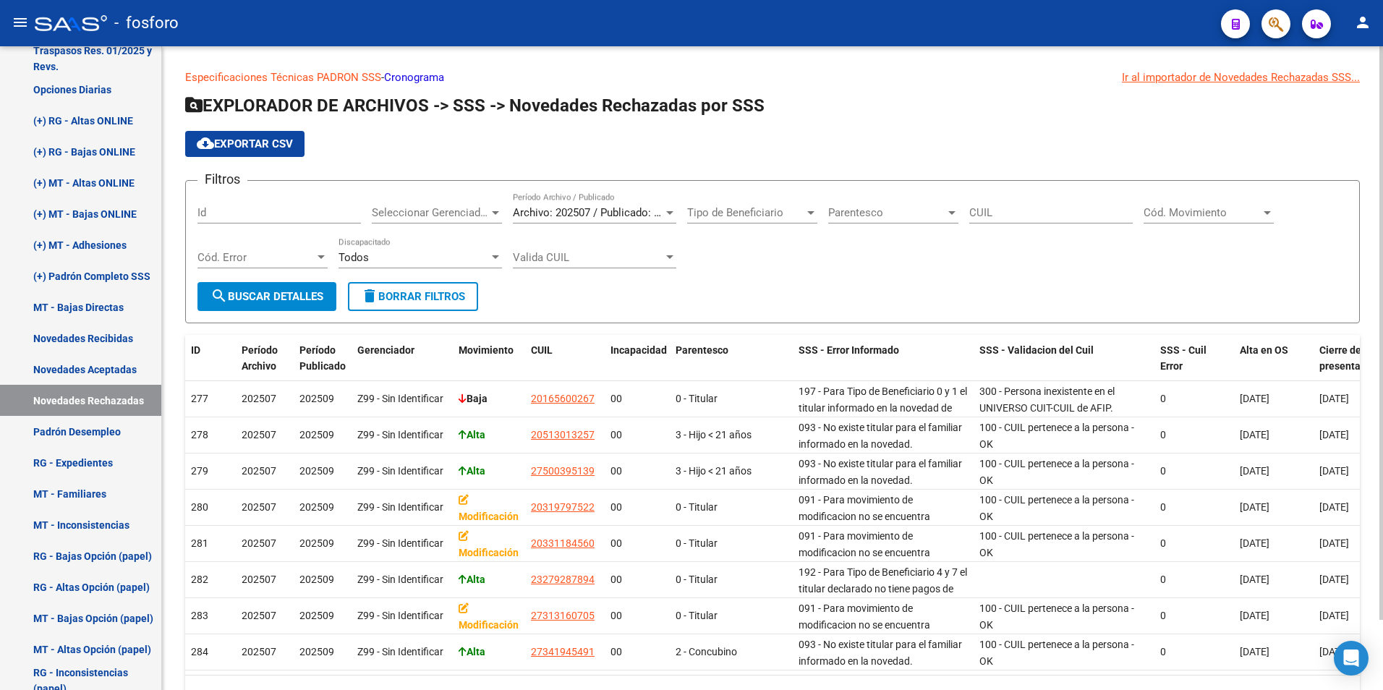
click at [1020, 218] on input "CUIL" at bounding box center [1052, 212] width 164 height 13
paste input "20-30013136-1"
type input "20-30013136-1"
click at [251, 289] on button "search Buscar Detalles" at bounding box center [267, 296] width 139 height 29
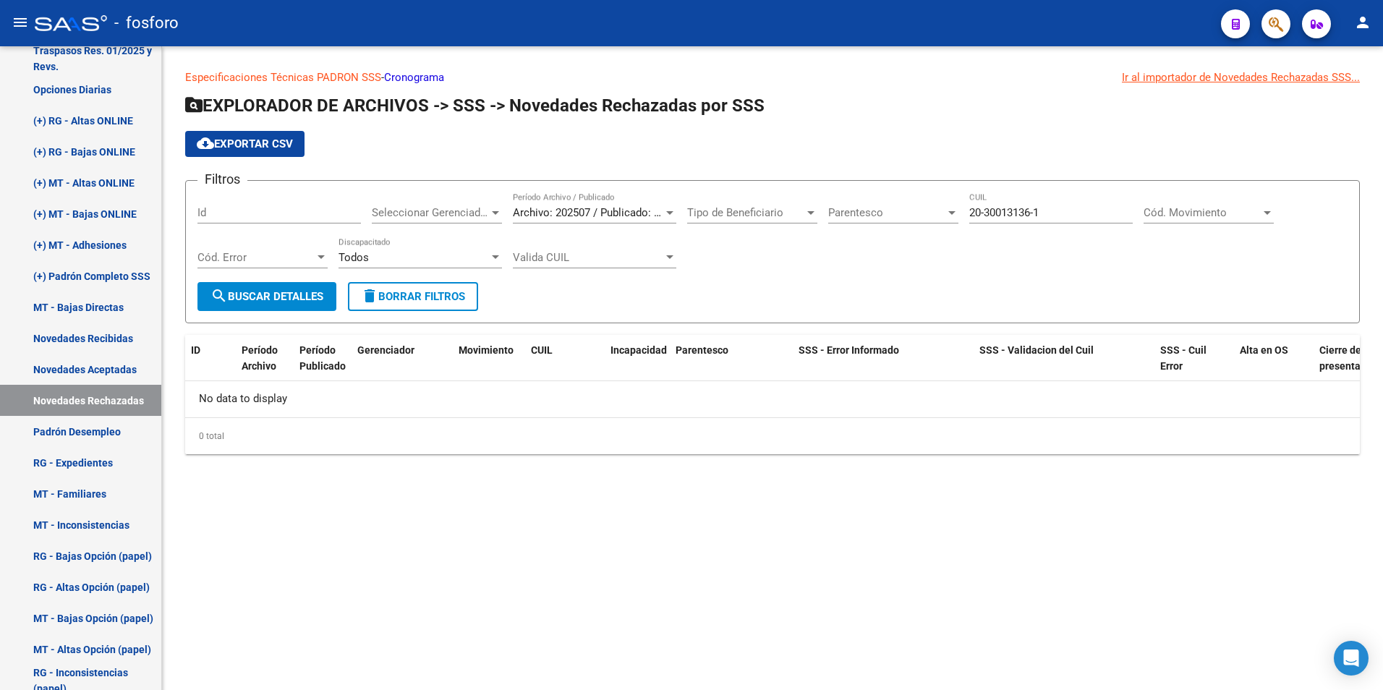
drag, startPoint x: 1064, startPoint y: 202, endPoint x: 967, endPoint y: 223, distance: 99.2
click at [967, 223] on div "Filtros Id Seleccionar Gerenciador Seleccionar Gerenciador Archivo: 202507 / Pu…" at bounding box center [773, 237] width 1150 height 90
drag, startPoint x: 1060, startPoint y: 215, endPoint x: 826, endPoint y: 212, distance: 233.7
click at [826, 214] on div "Filtros Id Seleccionar Gerenciador Seleccionar Gerenciador Archivo: 202507 / Pu…" at bounding box center [773, 237] width 1150 height 90
click at [267, 292] on span "search Buscar Detalles" at bounding box center [267, 296] width 113 height 13
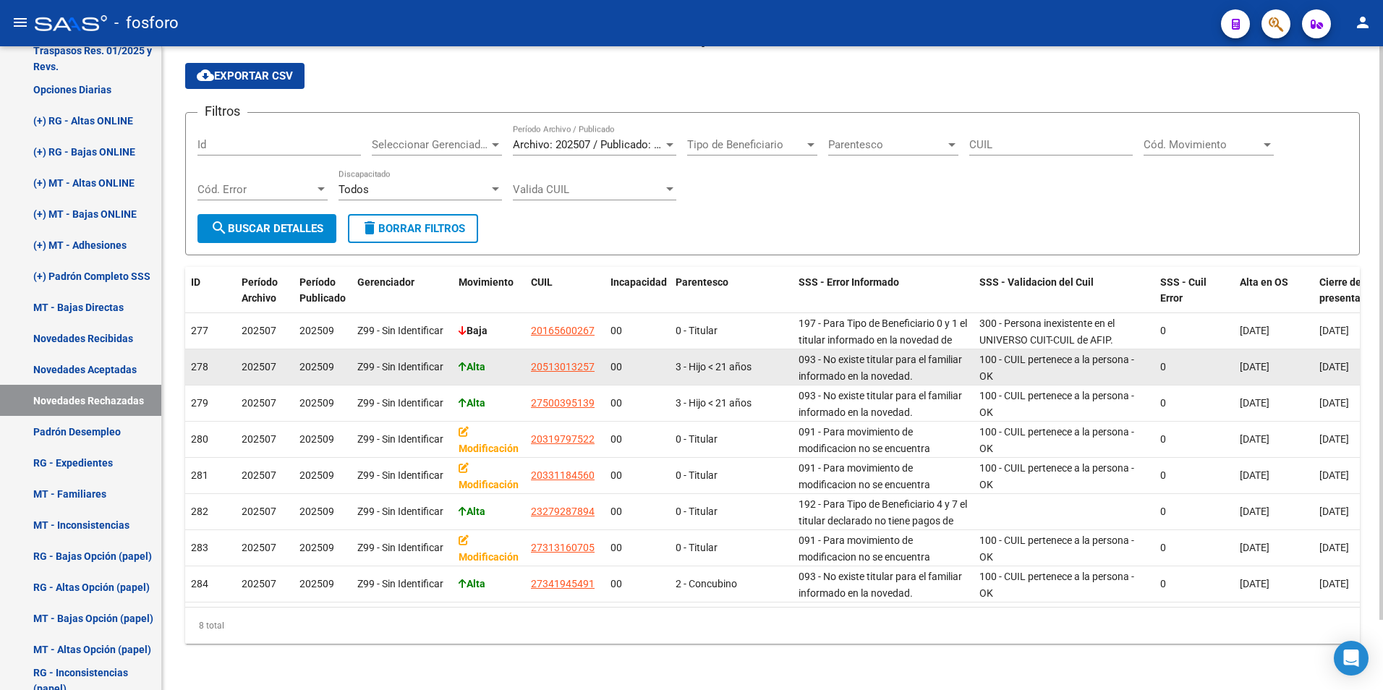
scroll to position [79, 0]
